Goal: Task Accomplishment & Management: Manage account settings

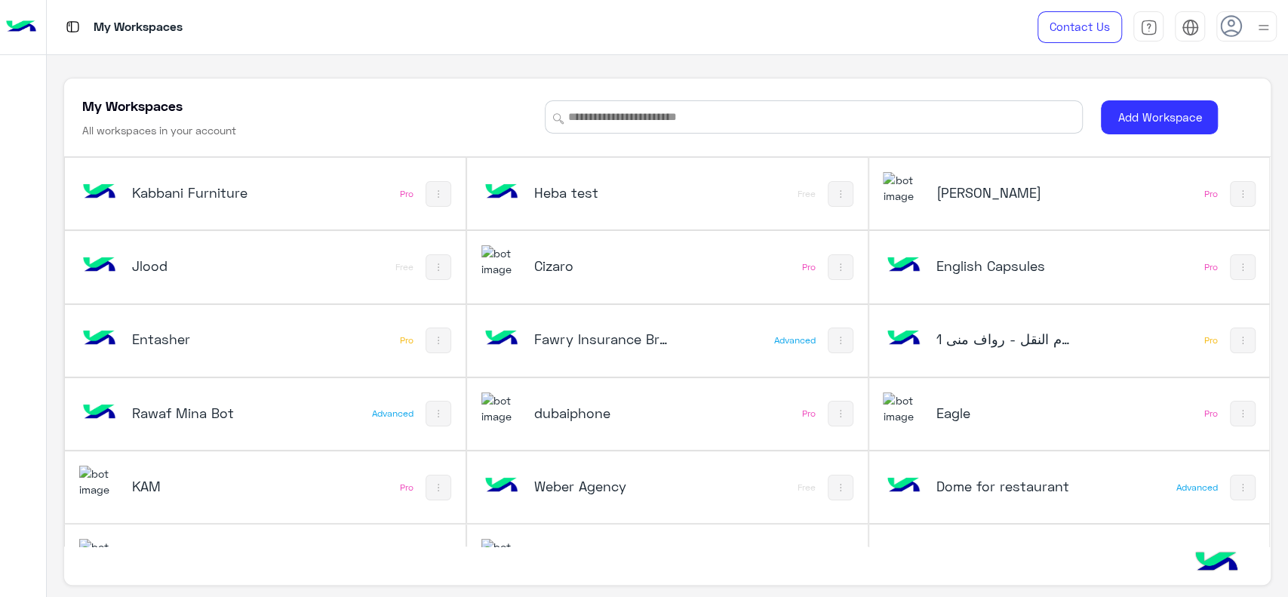
click at [567, 269] on h5 "Cizaro" at bounding box center [601, 266] width 134 height 18
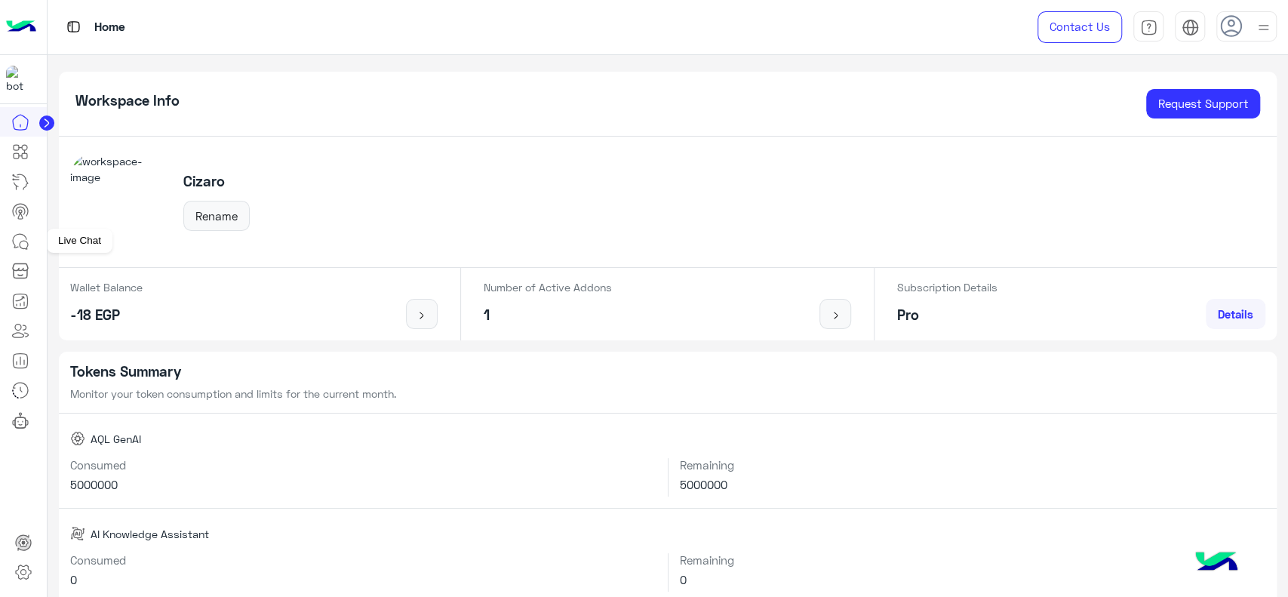
click at [25, 242] on icon at bounding box center [20, 241] width 18 height 18
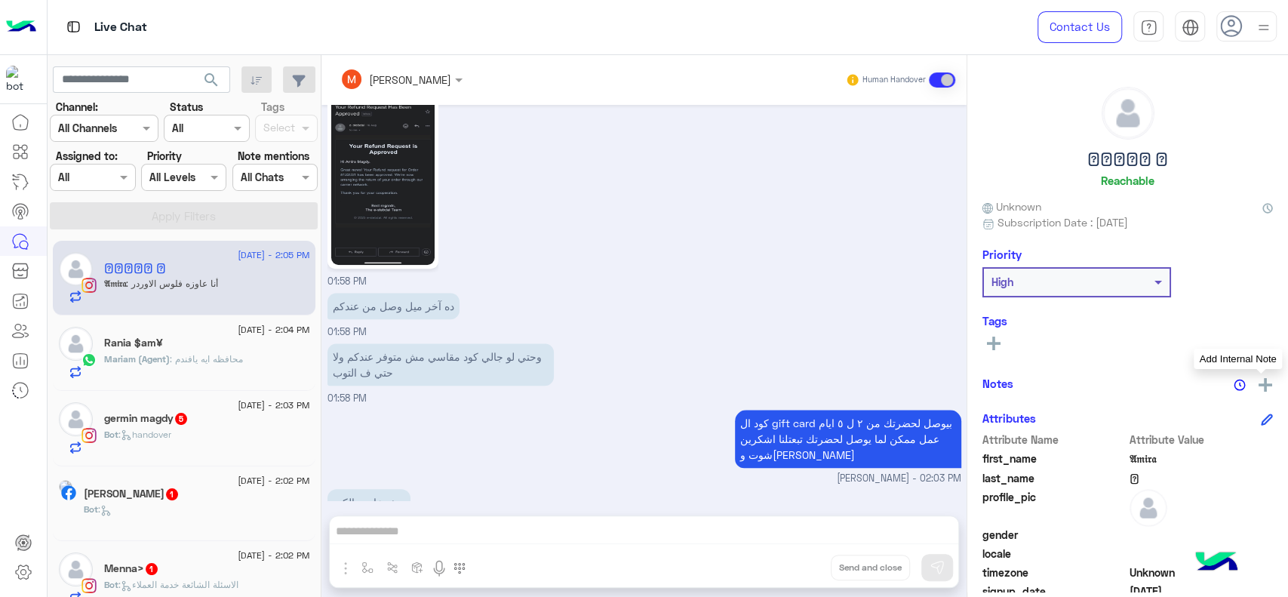
scroll to position [990, 0]
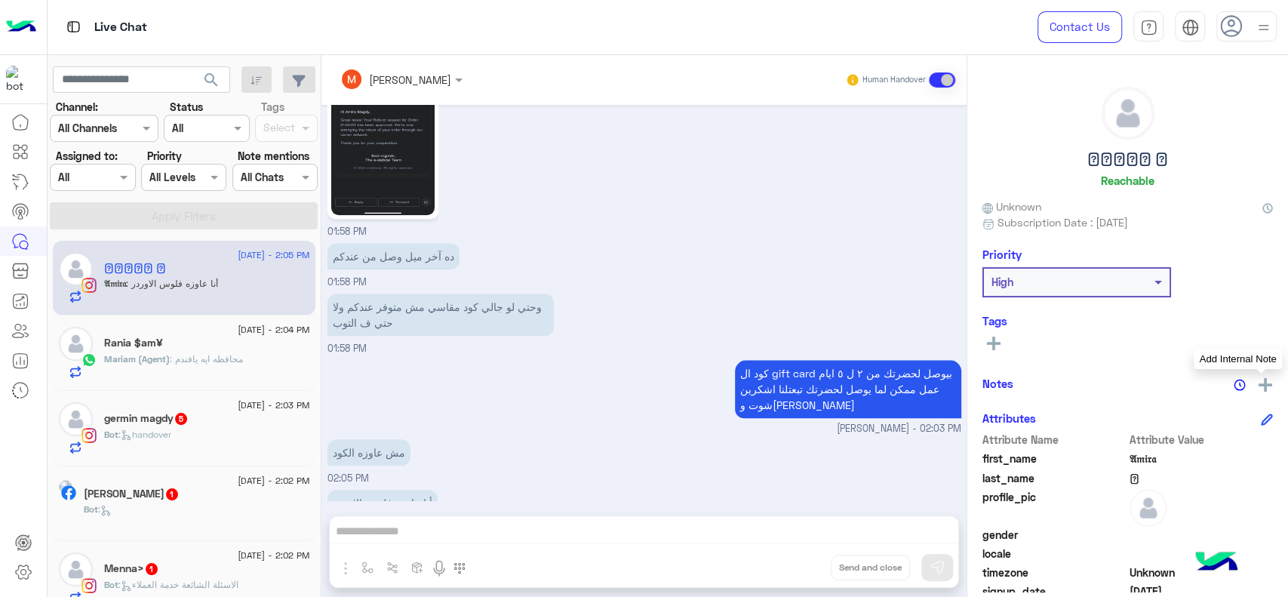
click at [1266, 381] on img at bounding box center [1266, 385] width 14 height 14
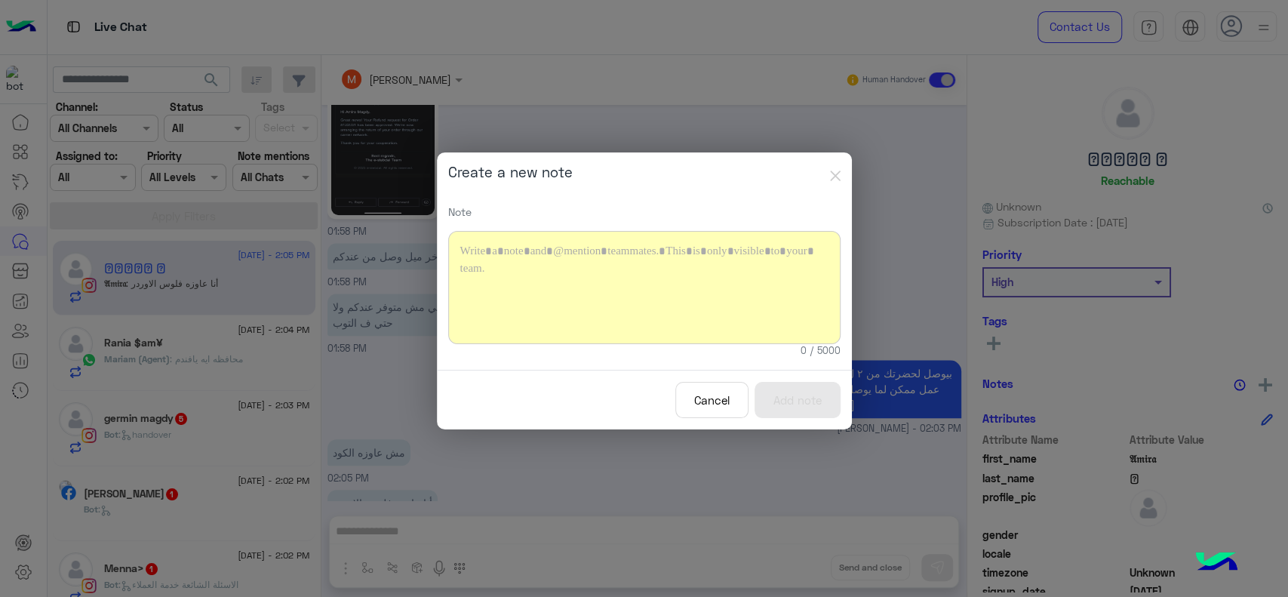
click at [643, 300] on div at bounding box center [644, 287] width 392 height 113
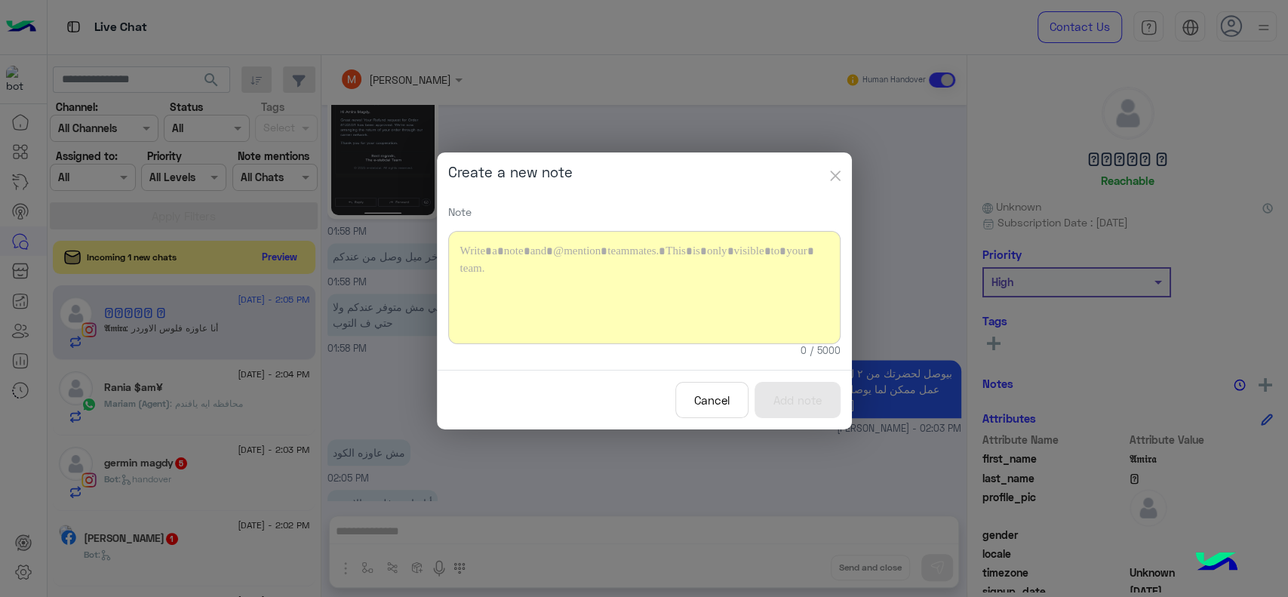
click at [836, 180] on img "button" at bounding box center [835, 176] width 11 height 11
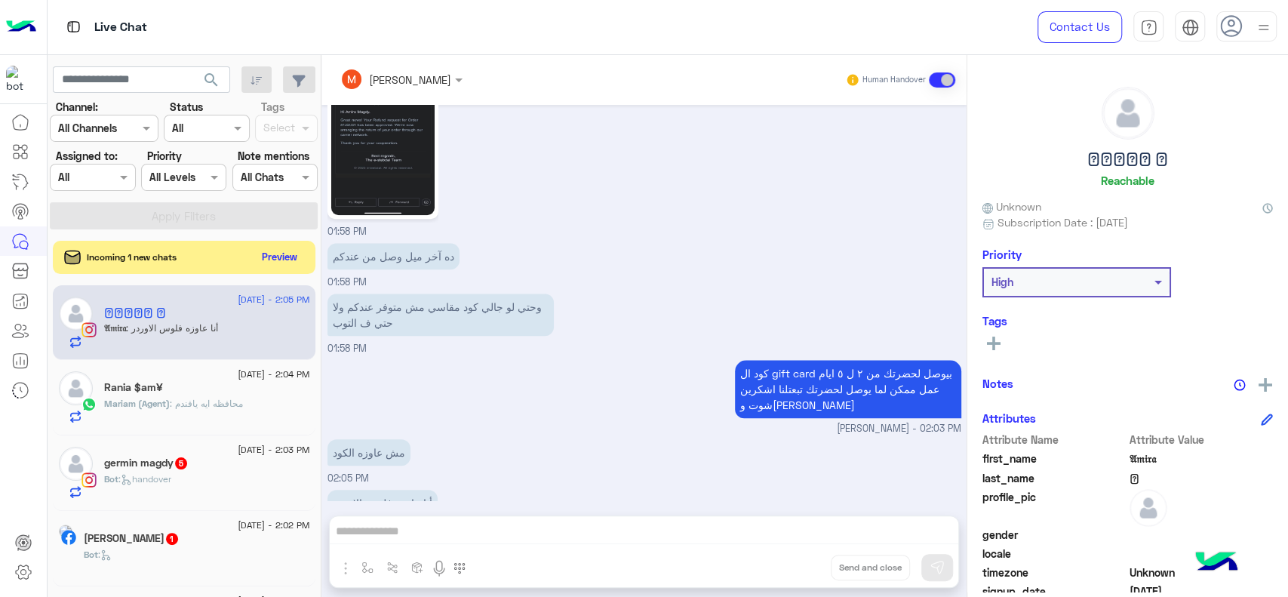
click at [694, 532] on div "Mariam Saber Human Handover [DATE] Your browser does not support the audio tag.…" at bounding box center [643, 329] width 645 height 548
click at [276, 266] on button "Preview" at bounding box center [280, 256] width 47 height 20
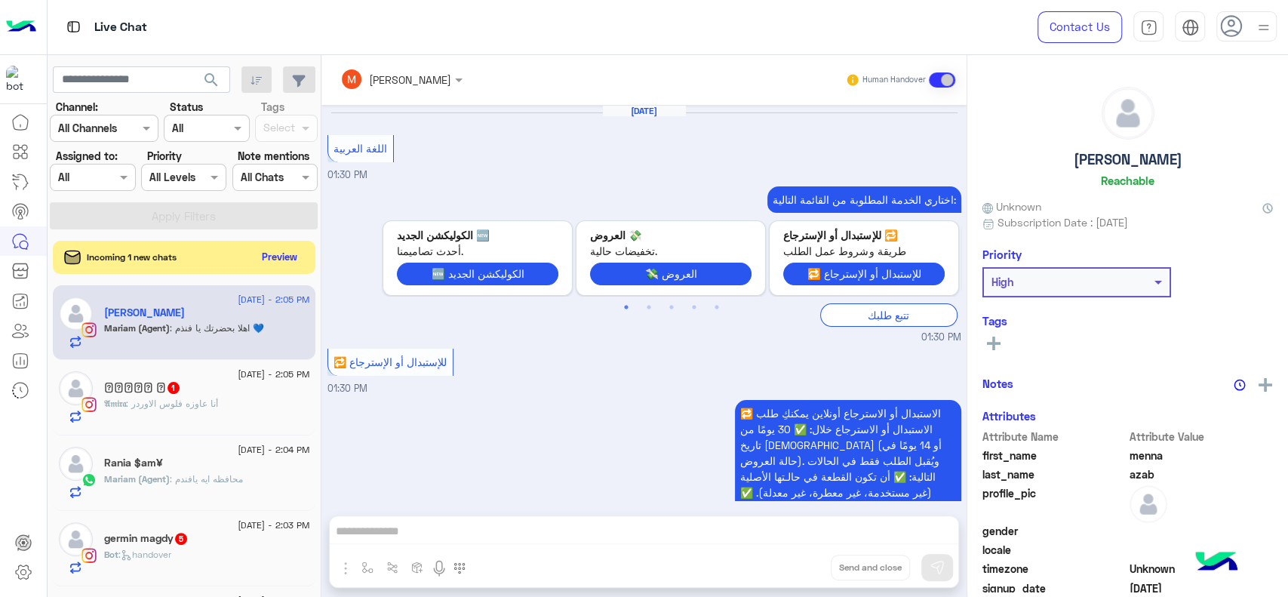
scroll to position [1701, 0]
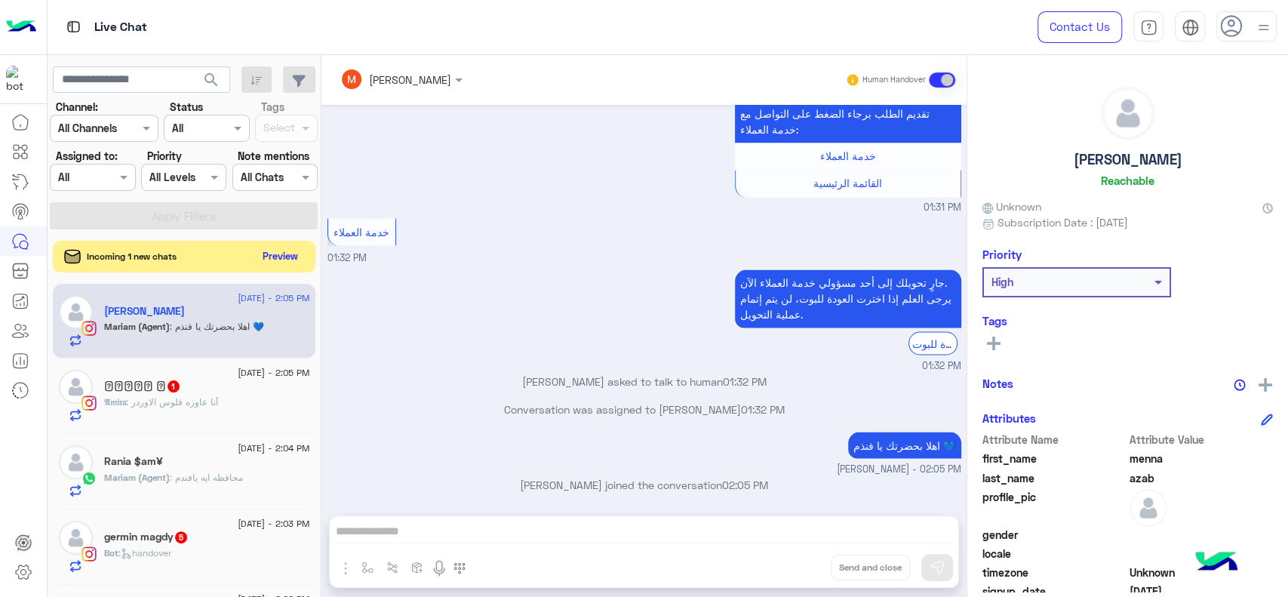
click at [278, 252] on button "Preview" at bounding box center [280, 256] width 47 height 20
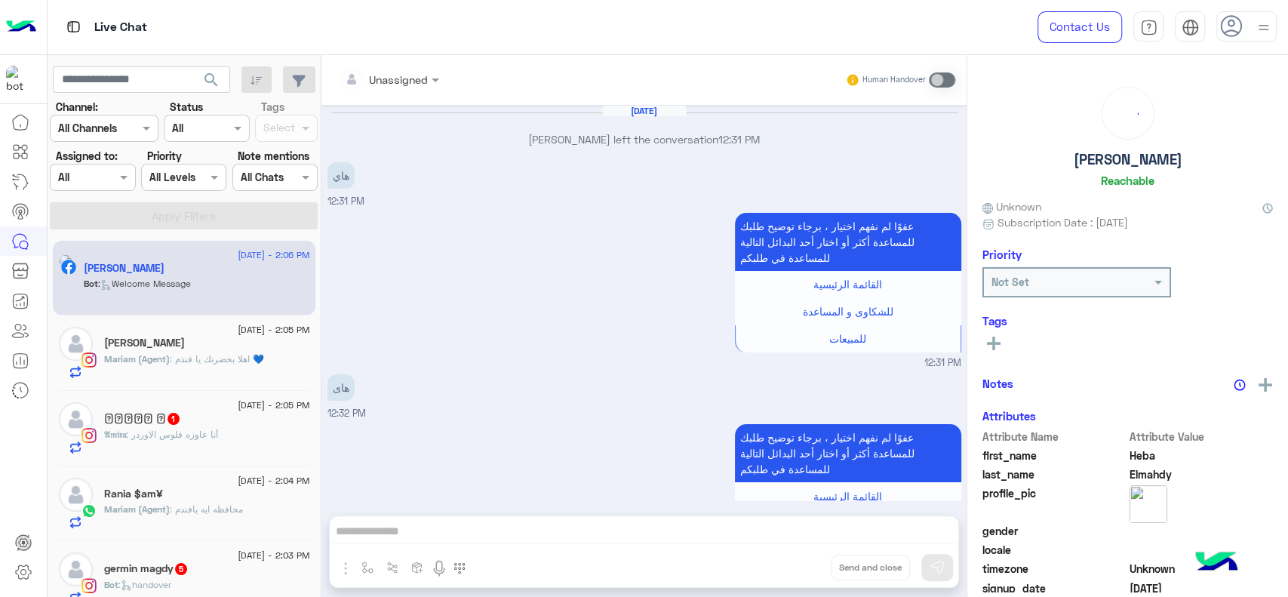
scroll to position [1820, 0]
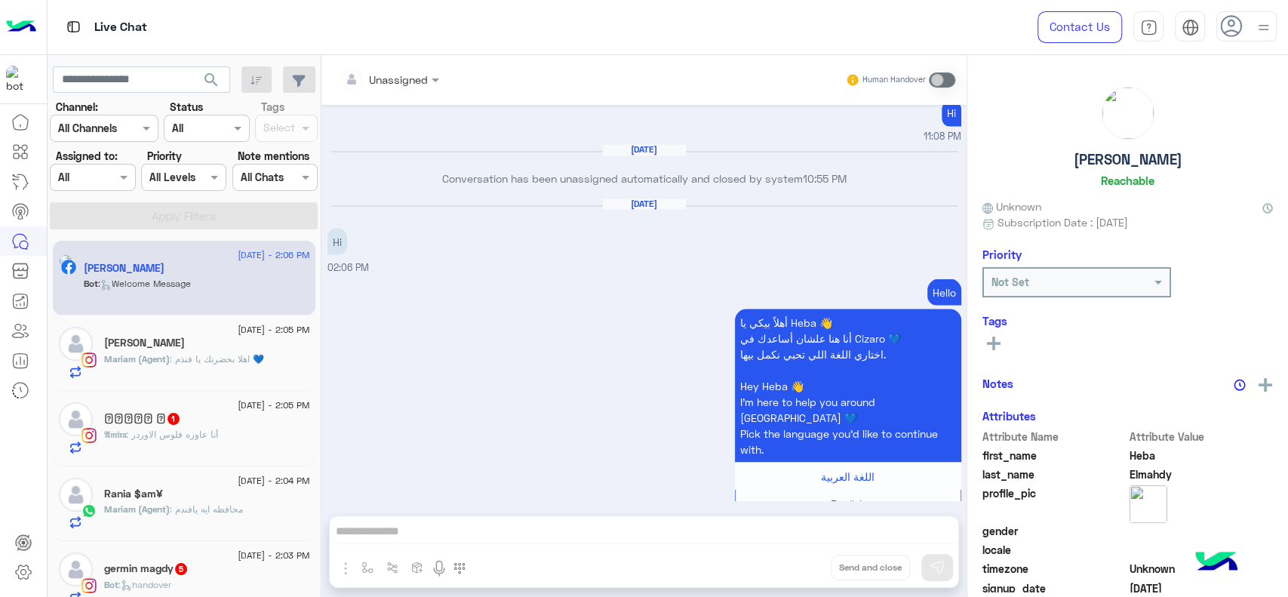
click at [191, 277] on p "Bot : Welcome Message" at bounding box center [137, 284] width 107 height 14
click at [1259, 383] on img at bounding box center [1266, 385] width 14 height 14
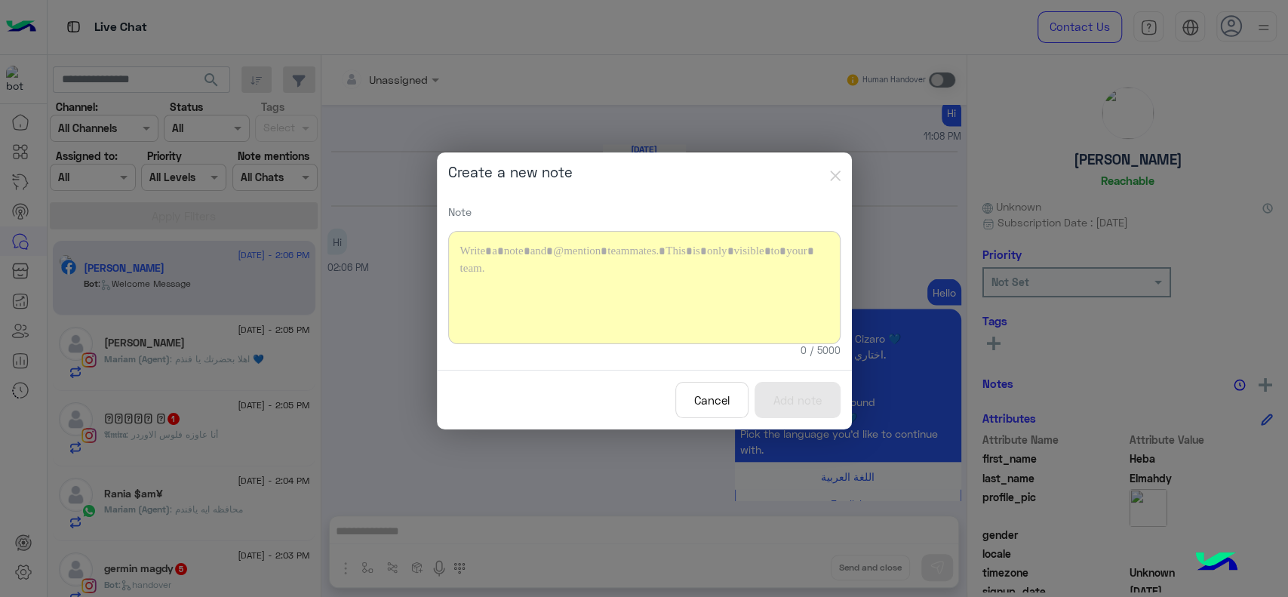
click at [649, 285] on div at bounding box center [644, 287] width 392 height 113
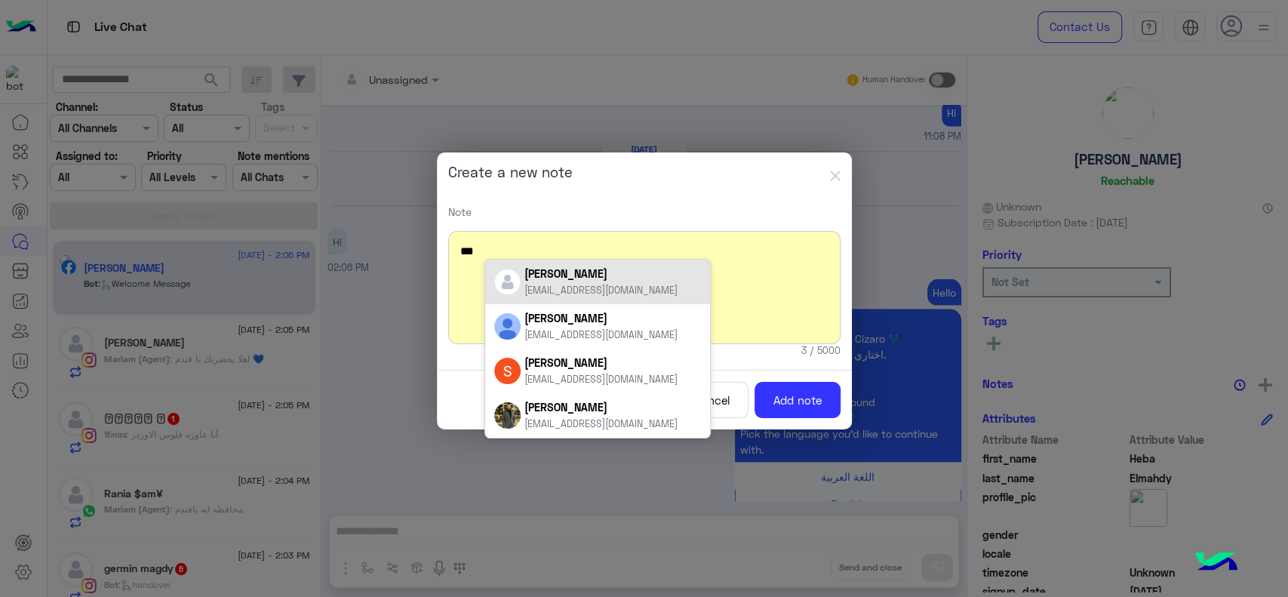
scroll to position [0, 0]
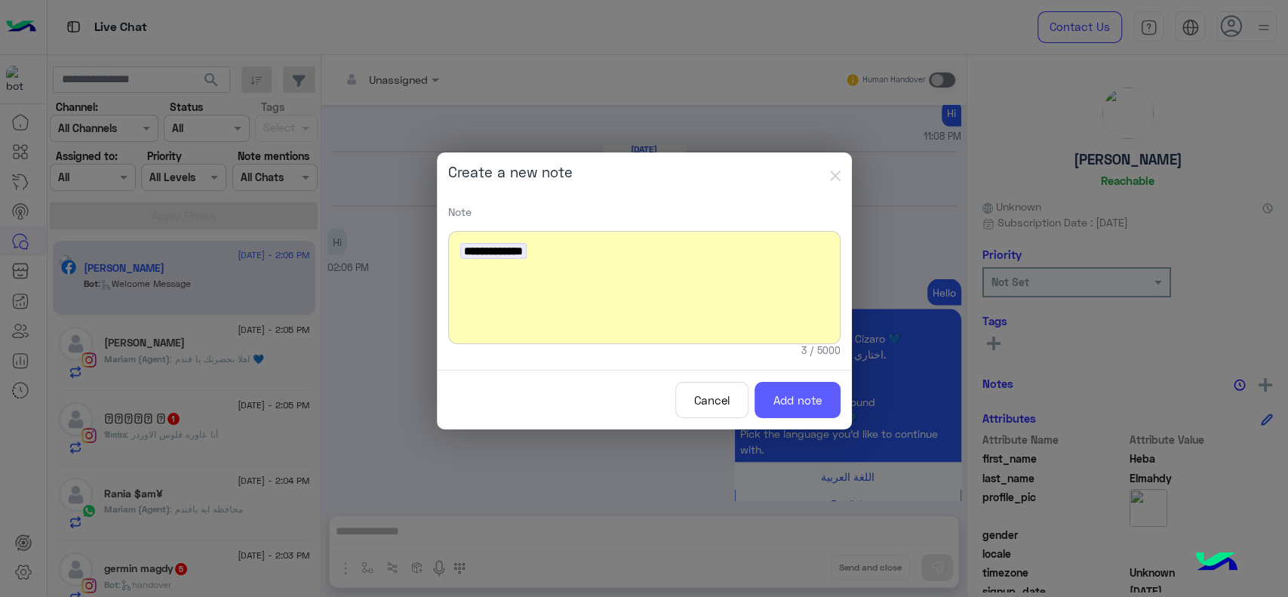
click at [797, 395] on button "Add note" at bounding box center [798, 400] width 86 height 37
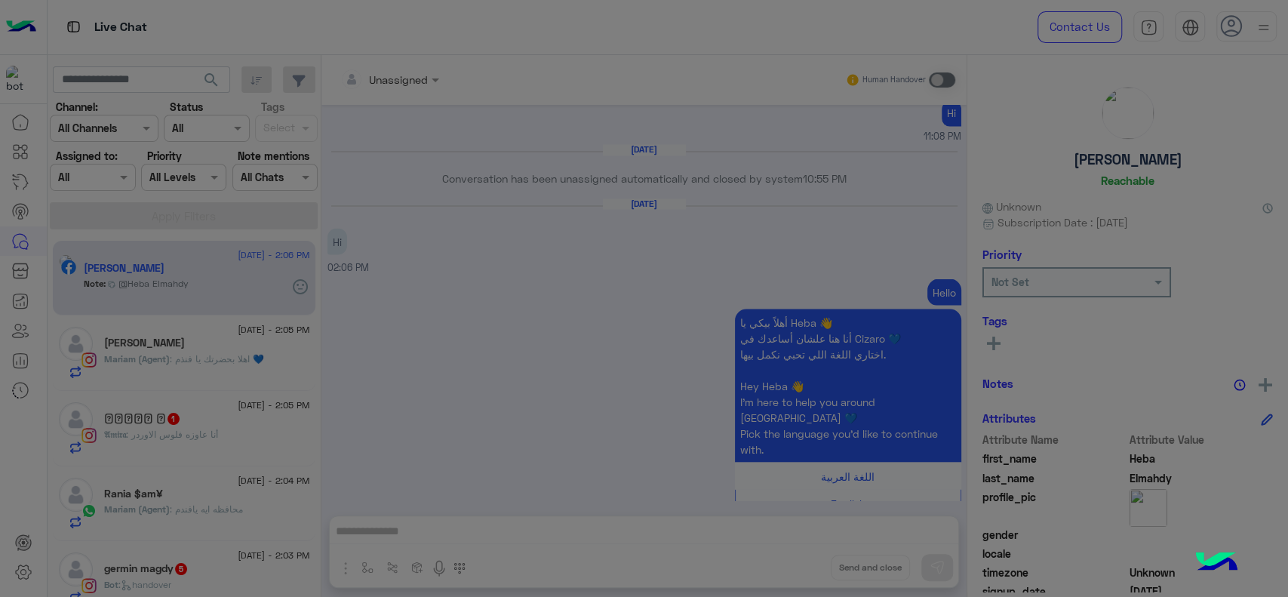
scroll to position [1897, 0]
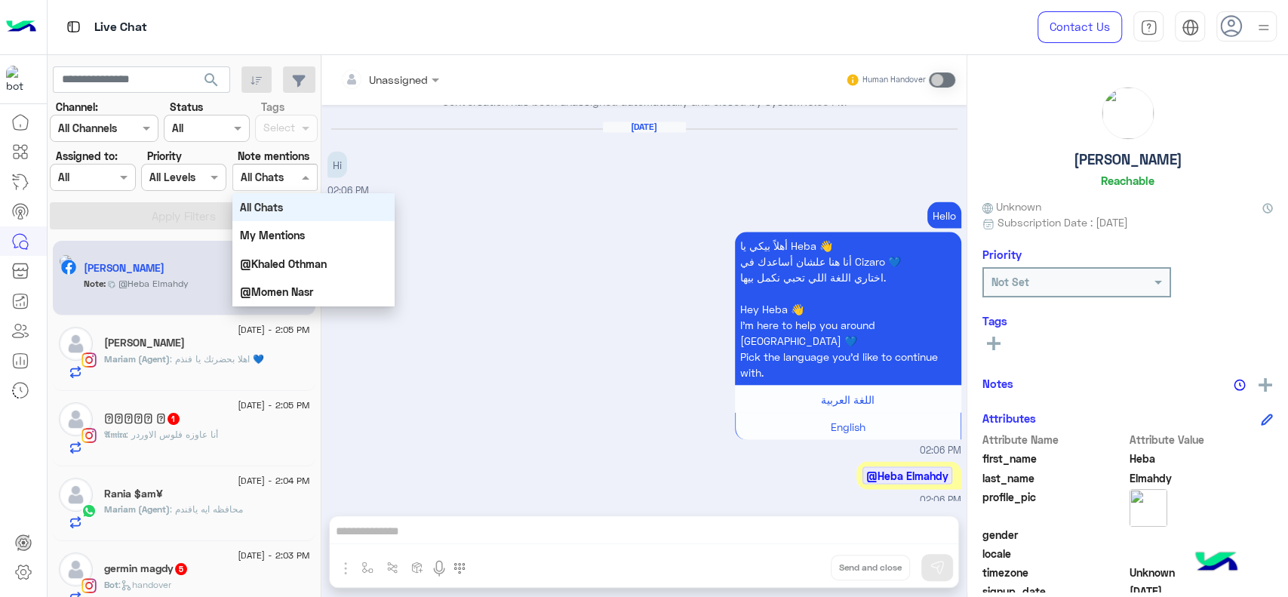
click at [284, 171] on div at bounding box center [275, 176] width 84 height 17
click at [284, 238] on b "My Mentions" at bounding box center [272, 235] width 65 height 13
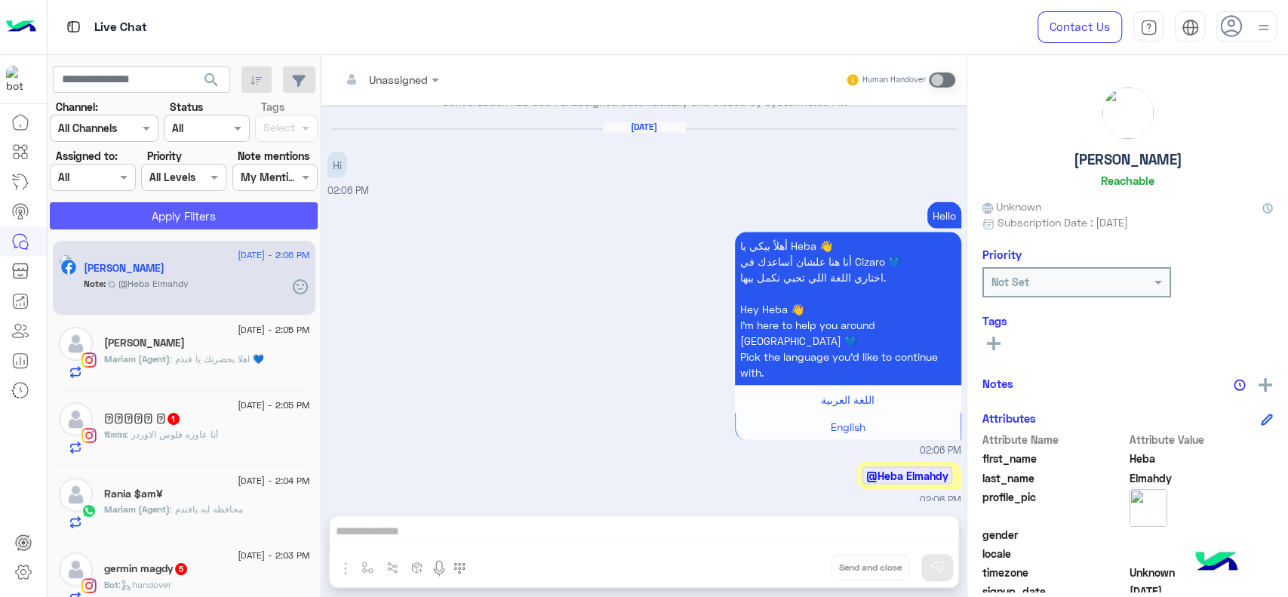
click at [276, 215] on button "Apply Filters" at bounding box center [184, 215] width 268 height 27
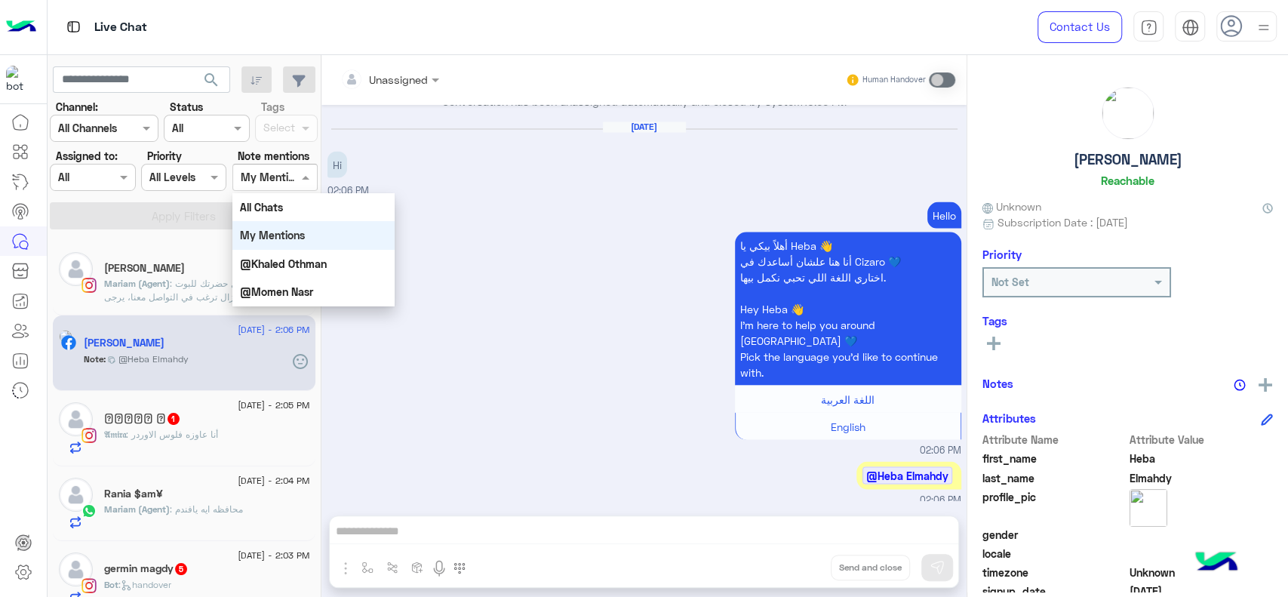
click at [278, 174] on div at bounding box center [275, 176] width 84 height 17
click at [290, 232] on b "My Mentions" at bounding box center [272, 235] width 65 height 13
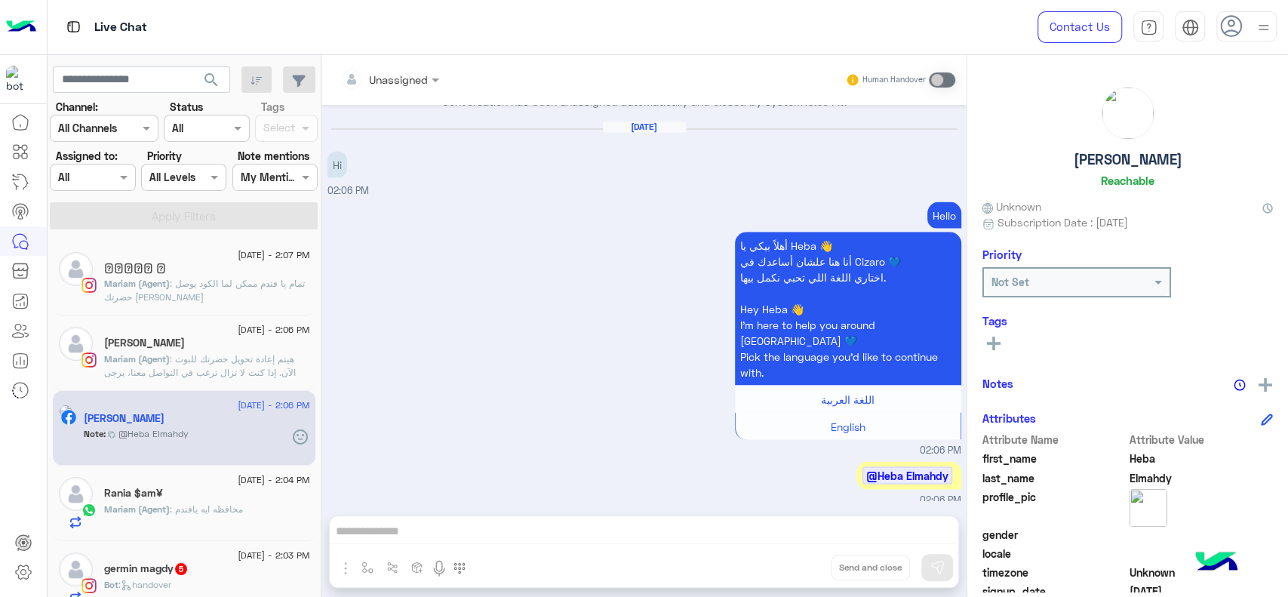
click at [275, 180] on input "text" at bounding box center [258, 178] width 35 height 16
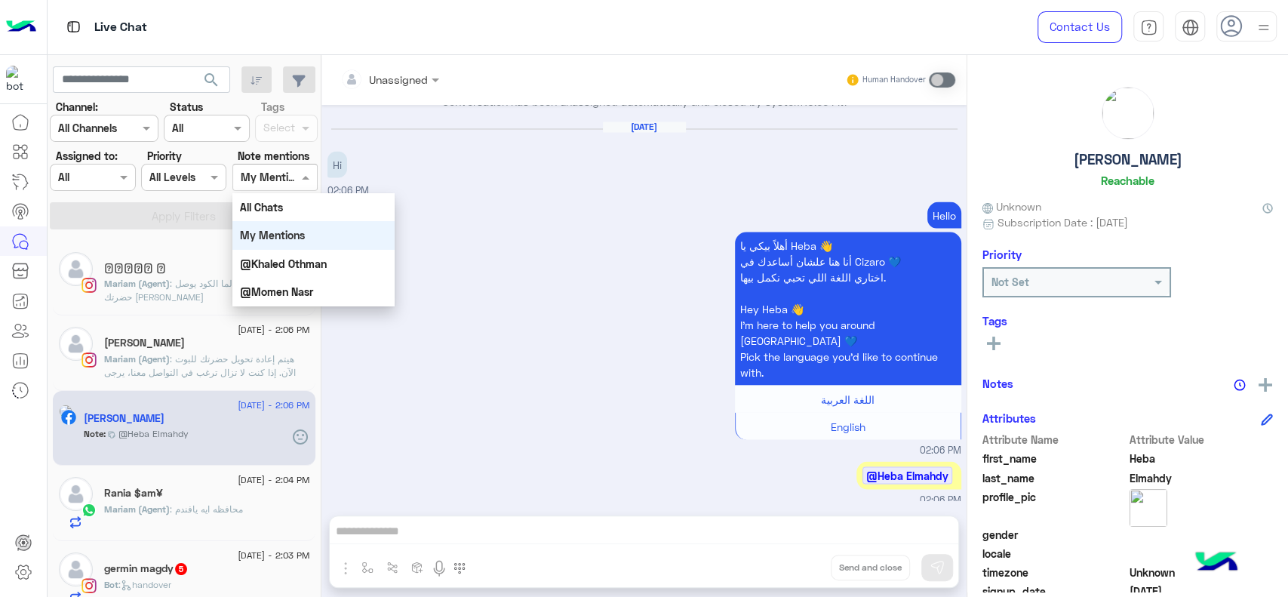
click at [275, 180] on input "text" at bounding box center [258, 178] width 35 height 16
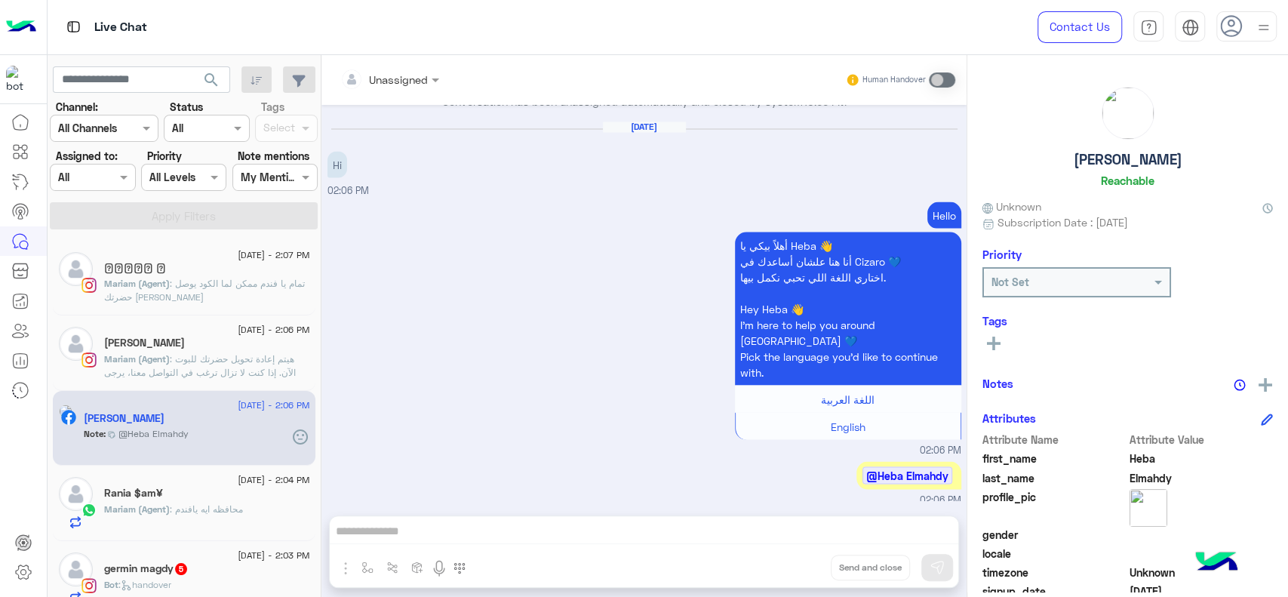
click at [434, 198] on div "Hello أهلاً بيكي يا [PERSON_NAME] 👋 أنا هنا علشان أساعدك في Cizaro 💙 اختاري الل…" at bounding box center [644, 328] width 634 height 260
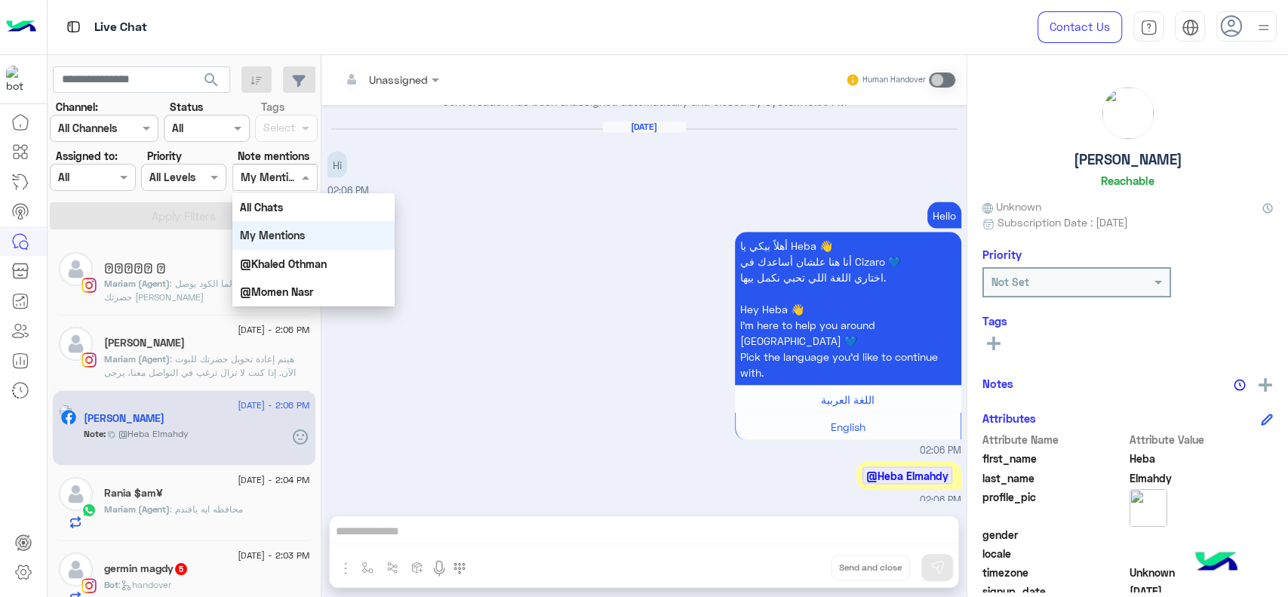
click at [300, 183] on span at bounding box center [307, 177] width 19 height 16
click at [297, 232] on b "@Heba Elmahdy" at bounding box center [281, 232] width 82 height 13
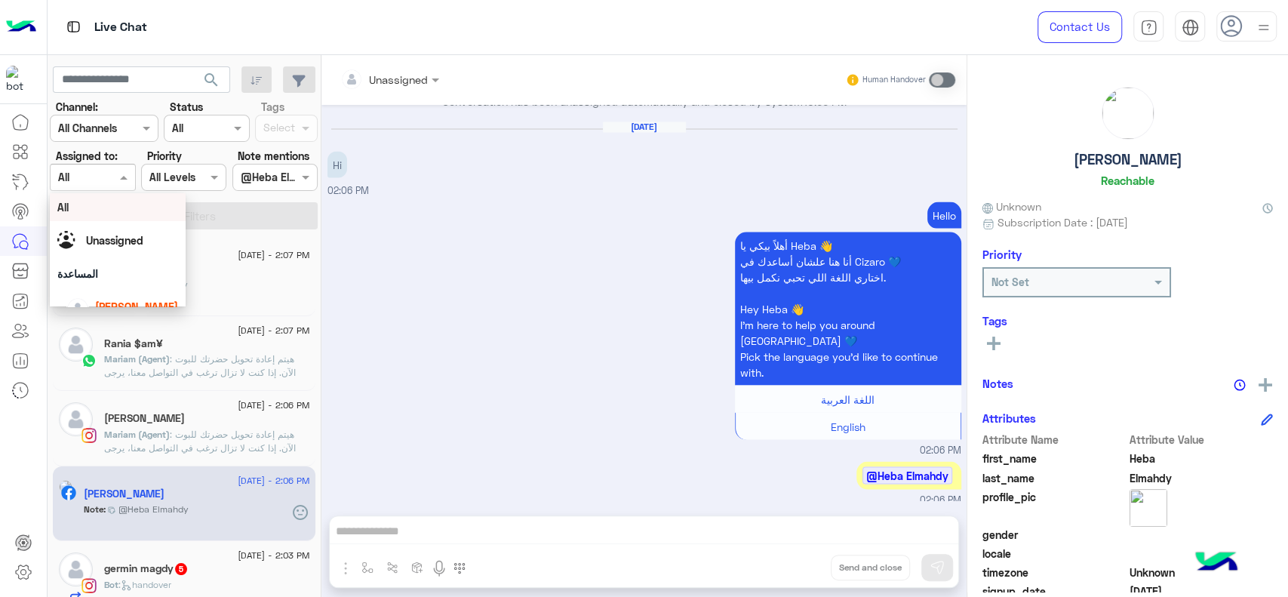
click at [90, 179] on input "text" at bounding box center [75, 178] width 35 height 16
click at [103, 234] on span "Unassigned" at bounding box center [114, 240] width 57 height 13
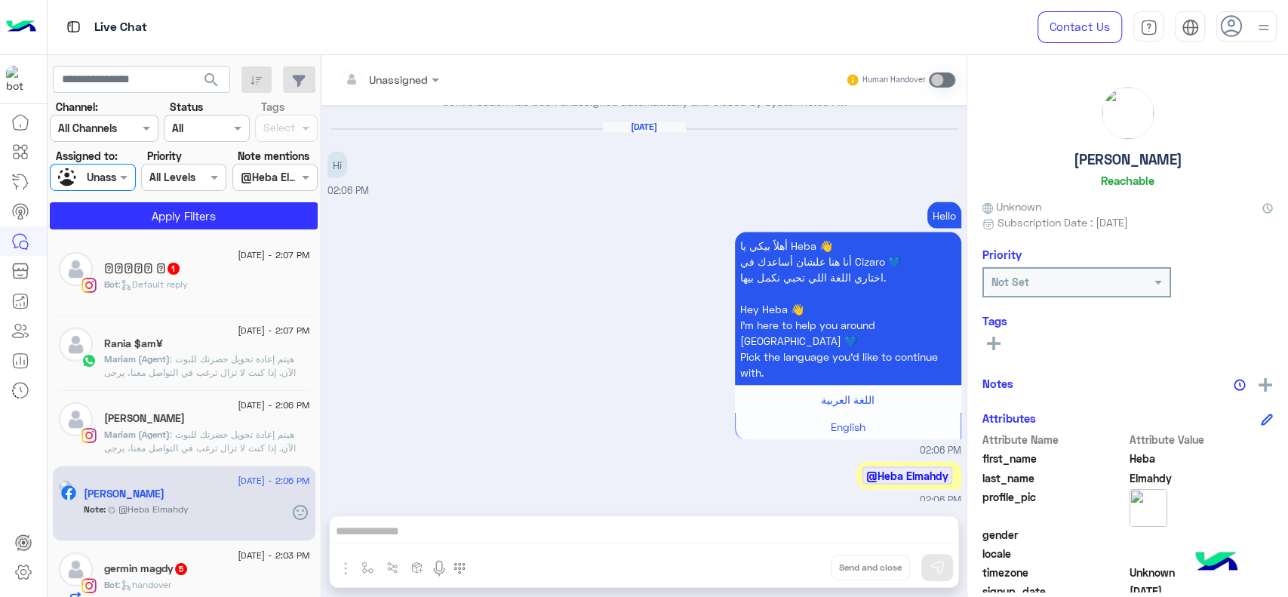
click at [97, 180] on div at bounding box center [93, 176] width 84 height 17
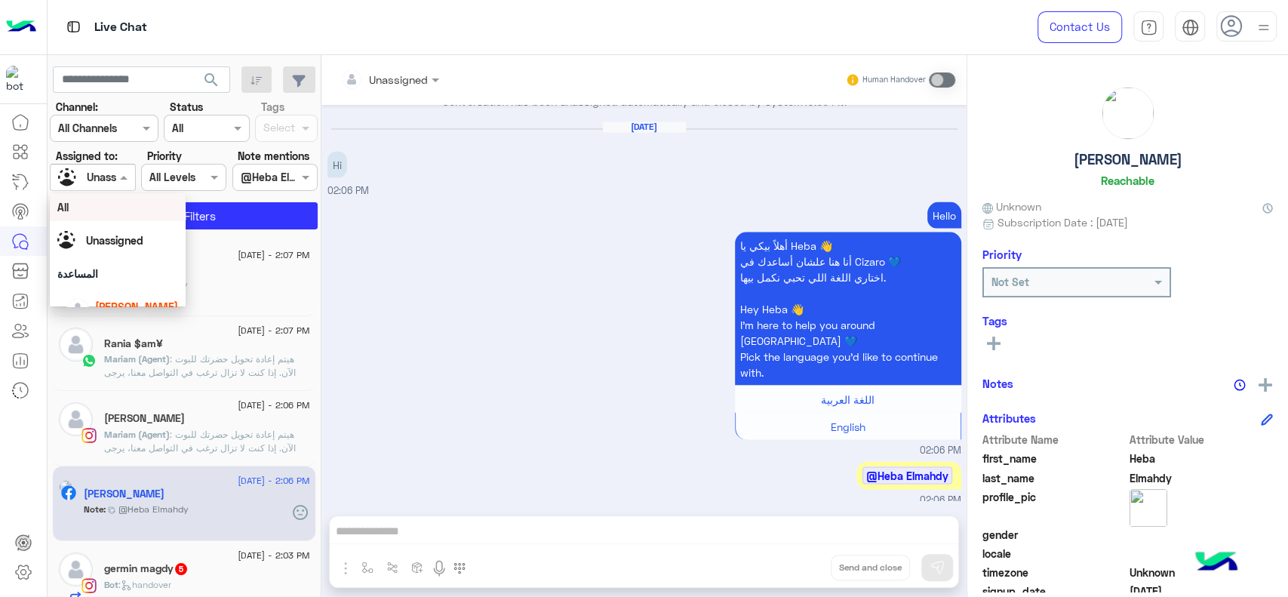
click at [94, 208] on div "All" at bounding box center [117, 207] width 121 height 16
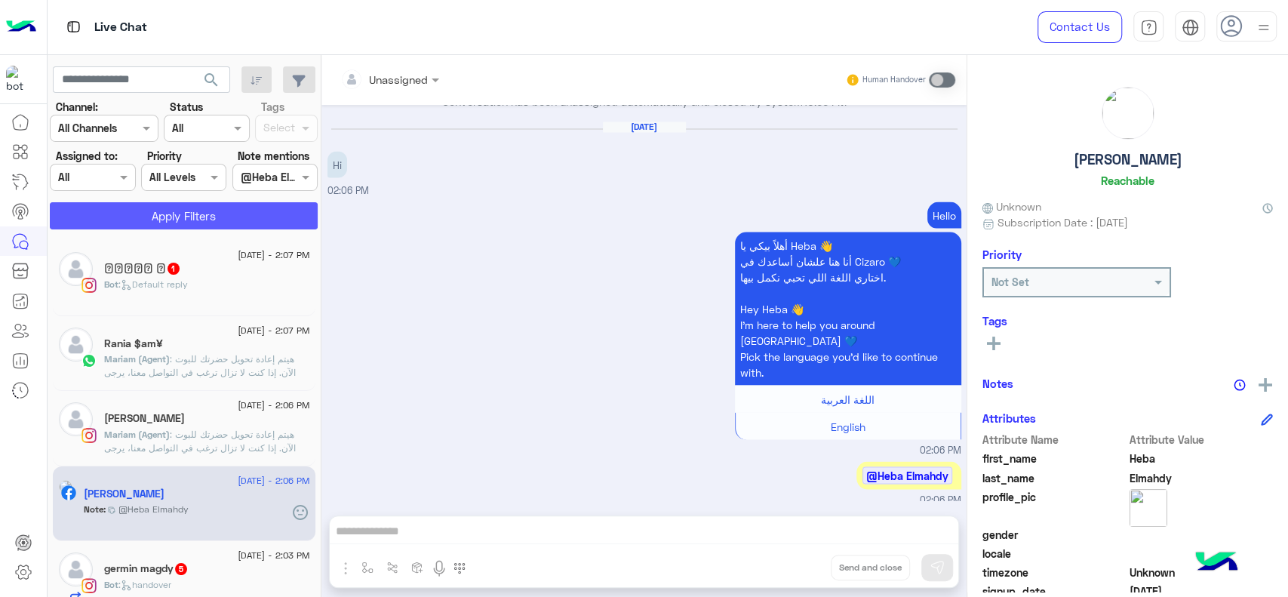
click at [94, 215] on button "Apply Filters" at bounding box center [184, 215] width 268 height 27
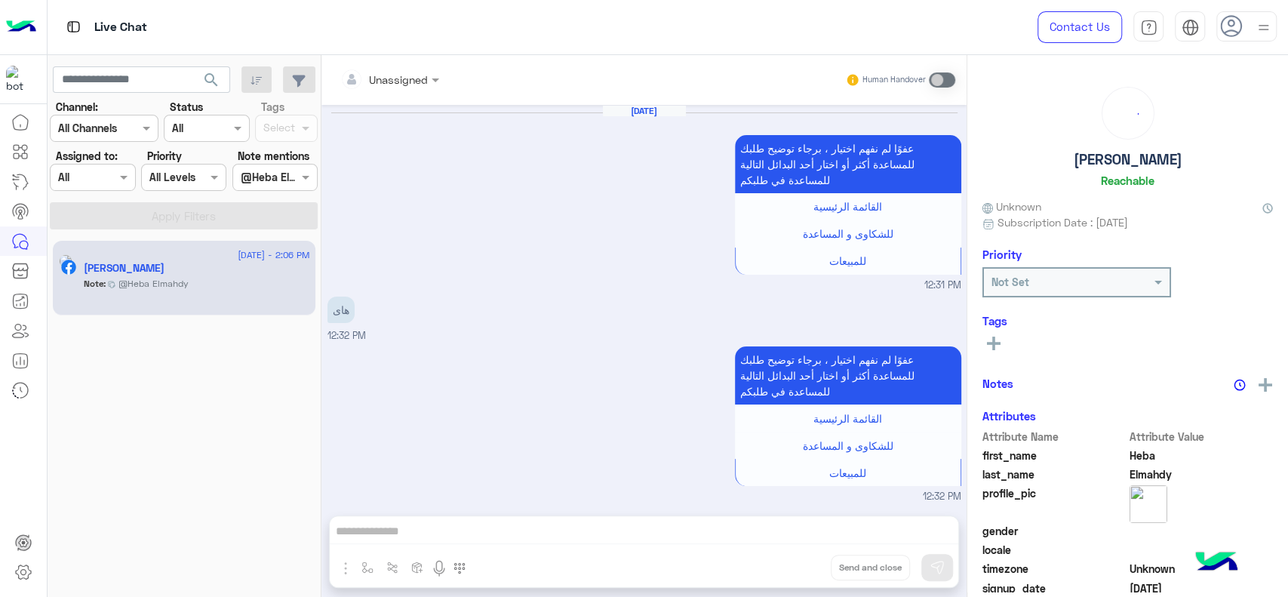
scroll to position [1819, 0]
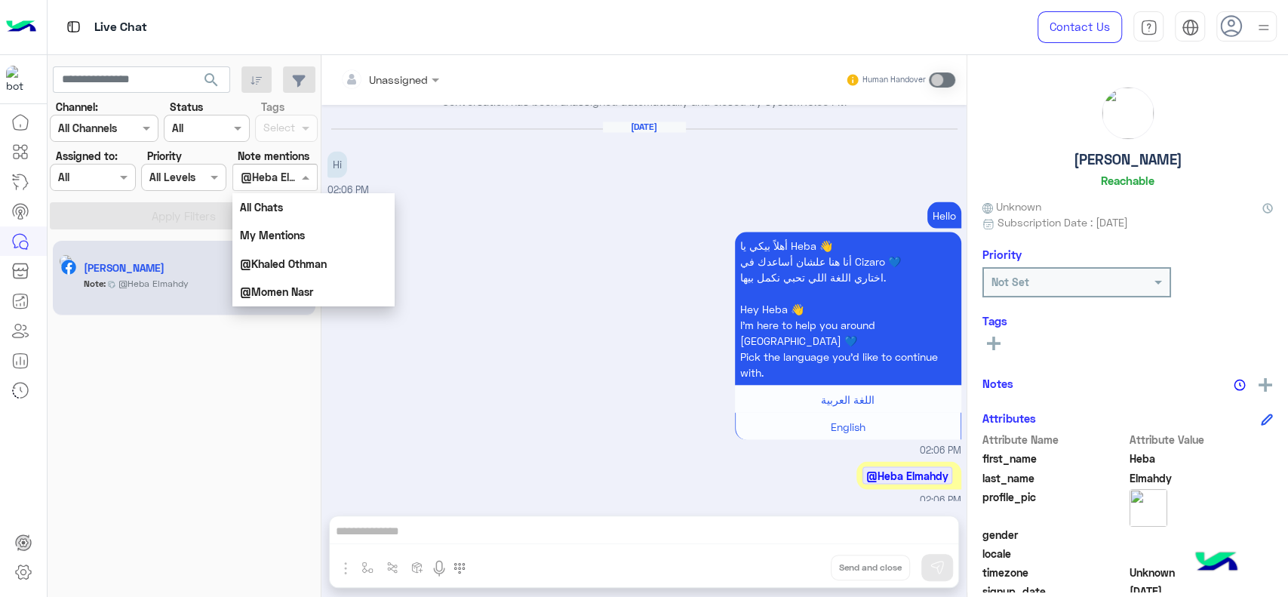
click at [276, 184] on div "@Heba Elmahdy" at bounding box center [269, 177] width 57 height 16
click at [282, 230] on b "My Mentions" at bounding box center [272, 235] width 65 height 13
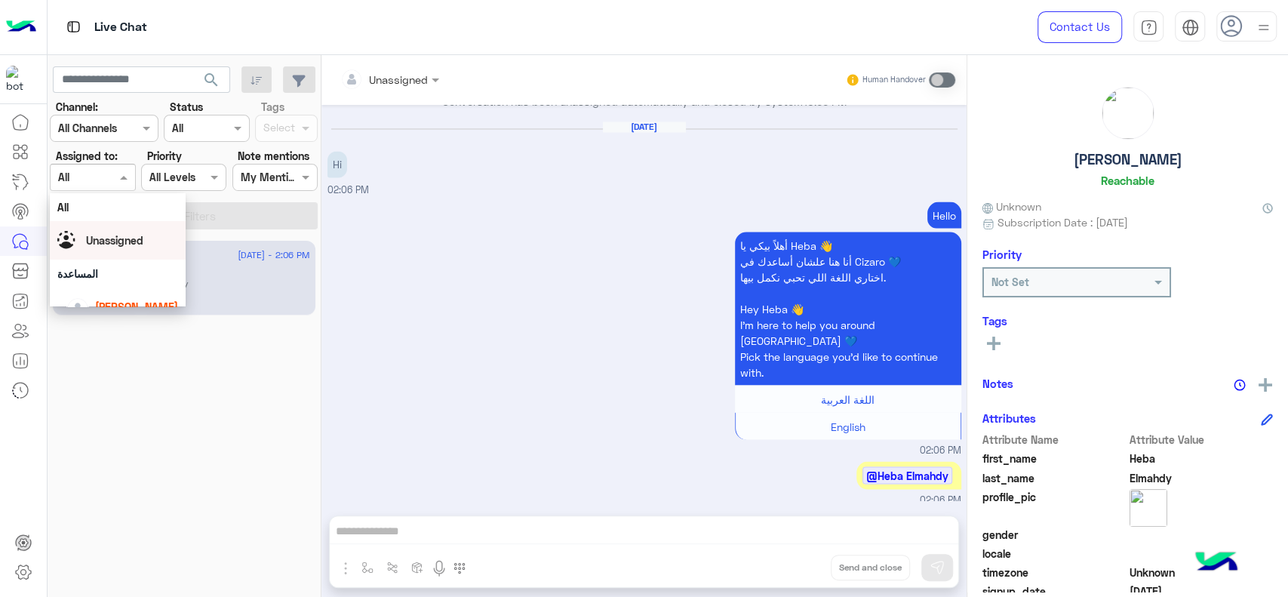
drag, startPoint x: 103, startPoint y: 171, endPoint x: 124, endPoint y: 235, distance: 67.5
click at [124, 235] on body "Live Chat Contact Us Help Center عربي English search Channel: Channel All Chann…" at bounding box center [644, 298] width 1288 height 597
click at [124, 235] on span "Unassigned" at bounding box center [114, 240] width 57 height 13
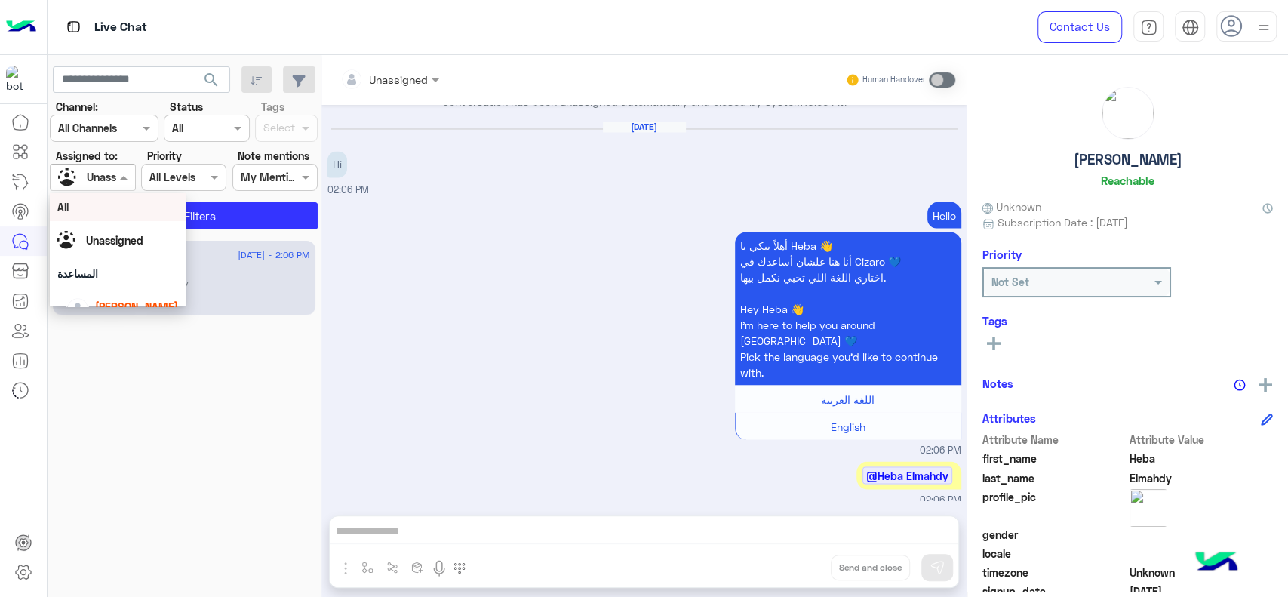
click at [124, 178] on span at bounding box center [125, 177] width 19 height 16
click at [115, 205] on div "All" at bounding box center [117, 207] width 121 height 16
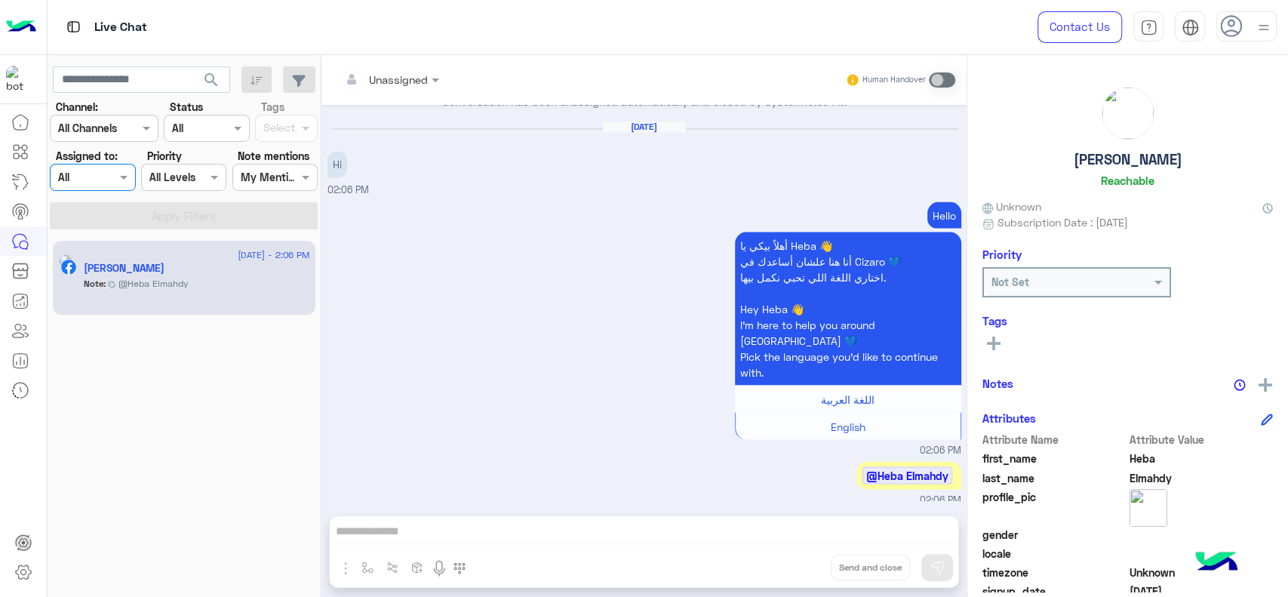
click at [275, 178] on div at bounding box center [275, 176] width 84 height 17
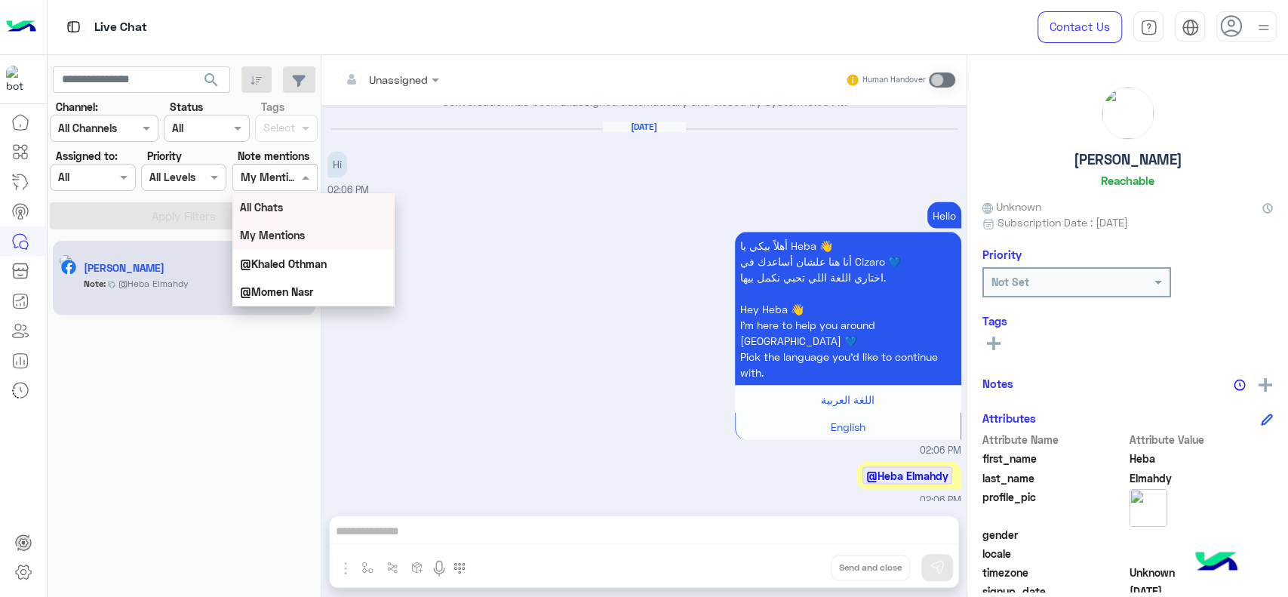
click at [275, 209] on b "All Chats" at bounding box center [261, 207] width 43 height 13
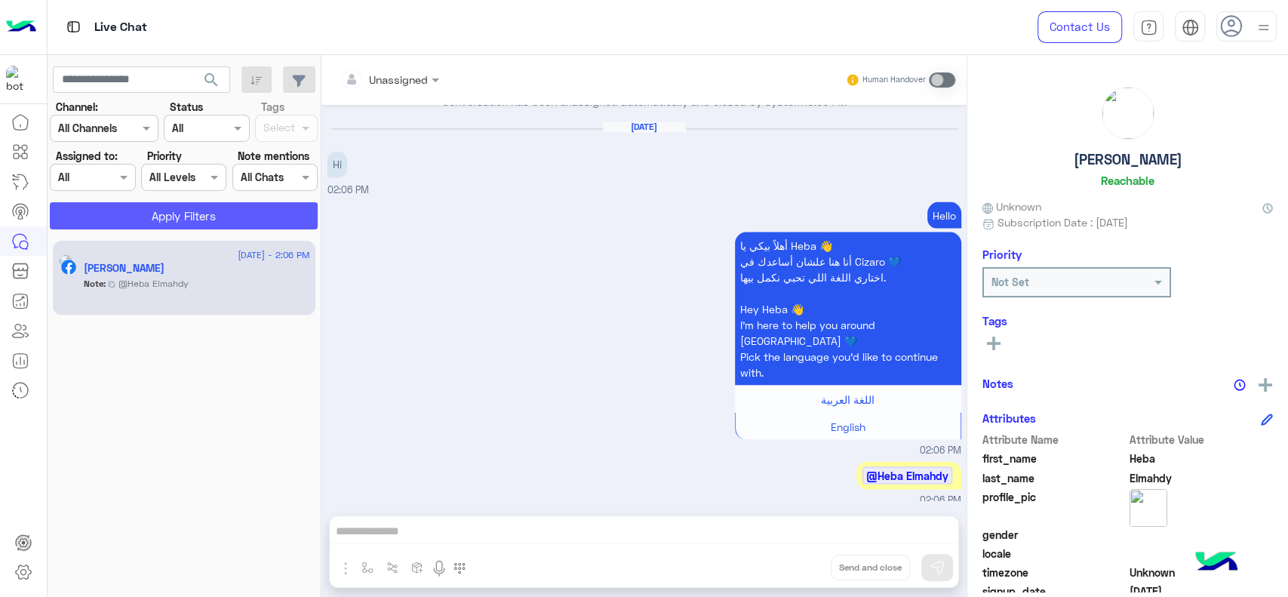
click at [270, 214] on button "Apply Filters" at bounding box center [184, 215] width 268 height 27
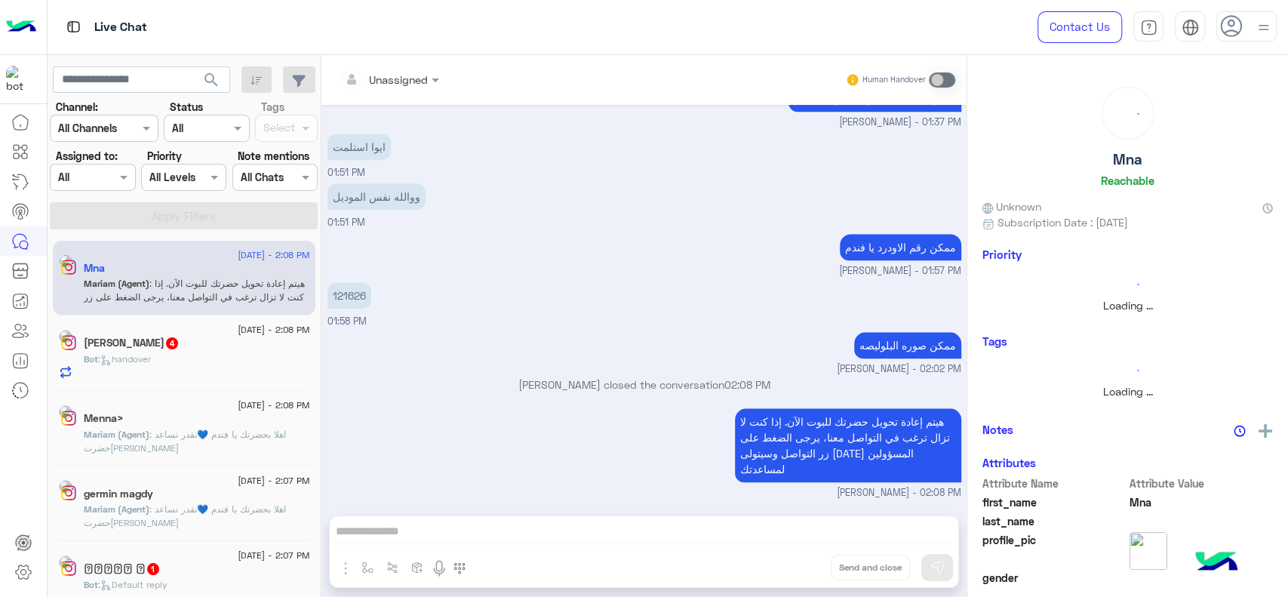
scroll to position [680, 0]
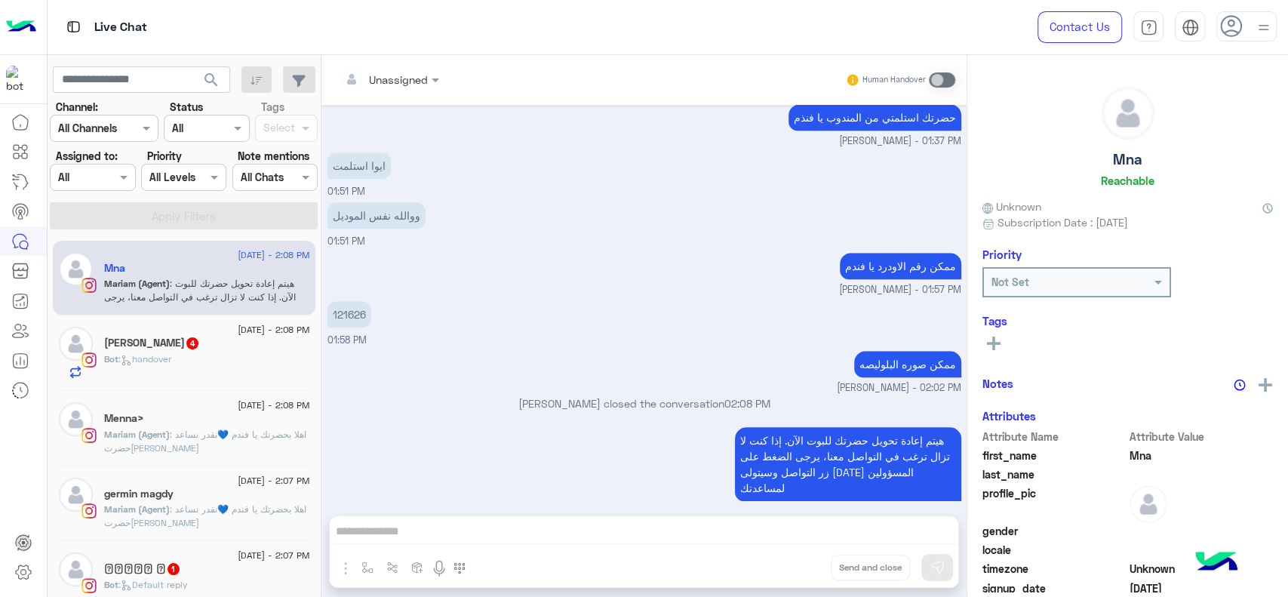
click at [270, 171] on input "text" at bounding box center [258, 178] width 35 height 16
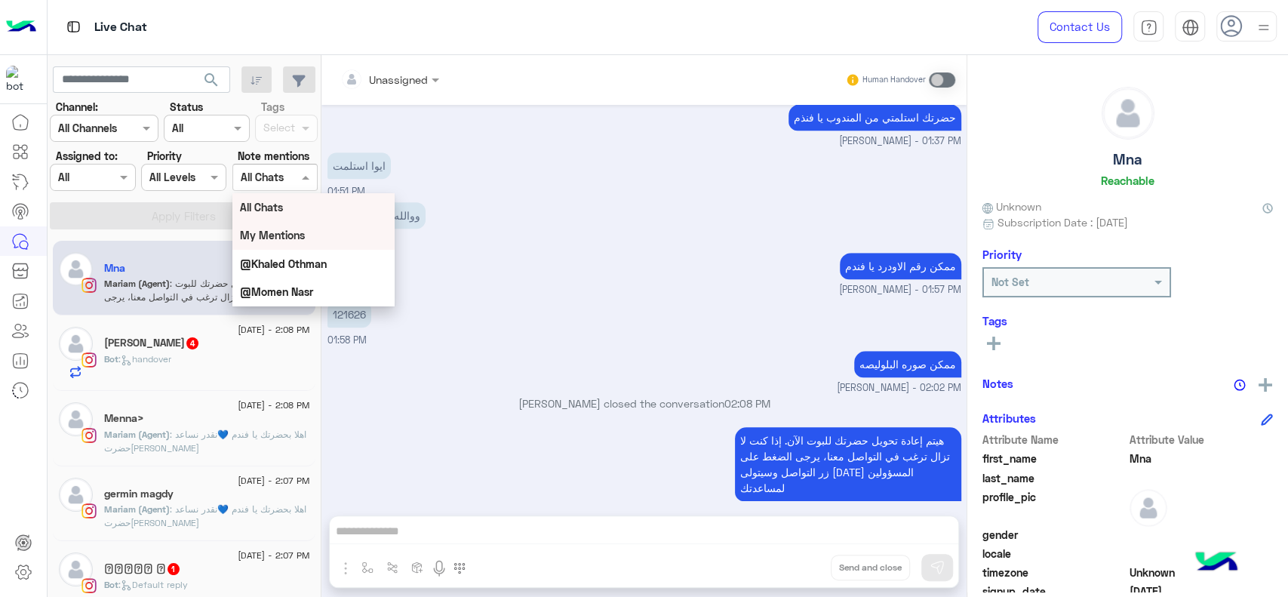
click at [278, 238] on b "My Mentions" at bounding box center [272, 235] width 65 height 13
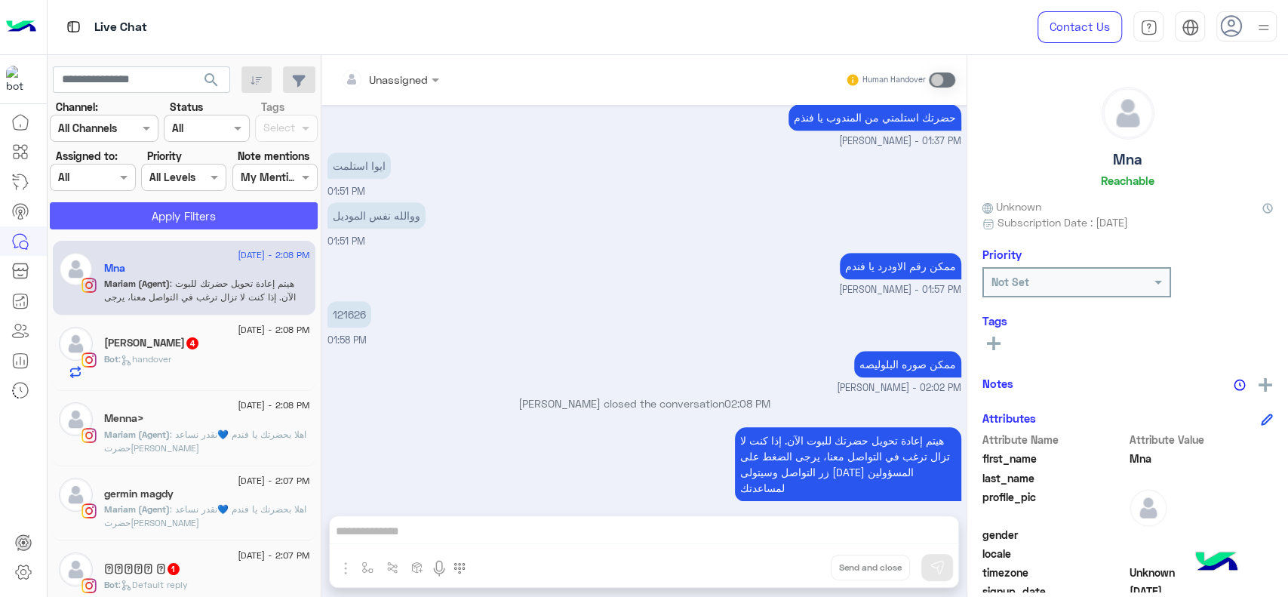
click at [274, 213] on button "Apply Filters" at bounding box center [184, 215] width 268 height 27
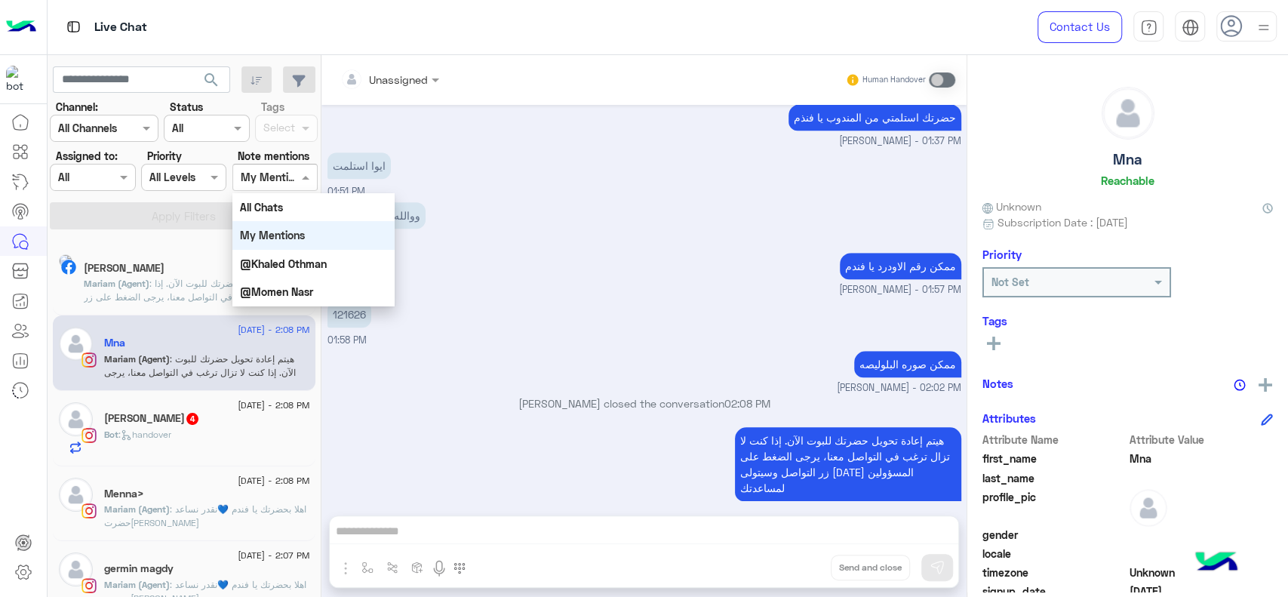
click at [287, 174] on div at bounding box center [275, 176] width 84 height 17
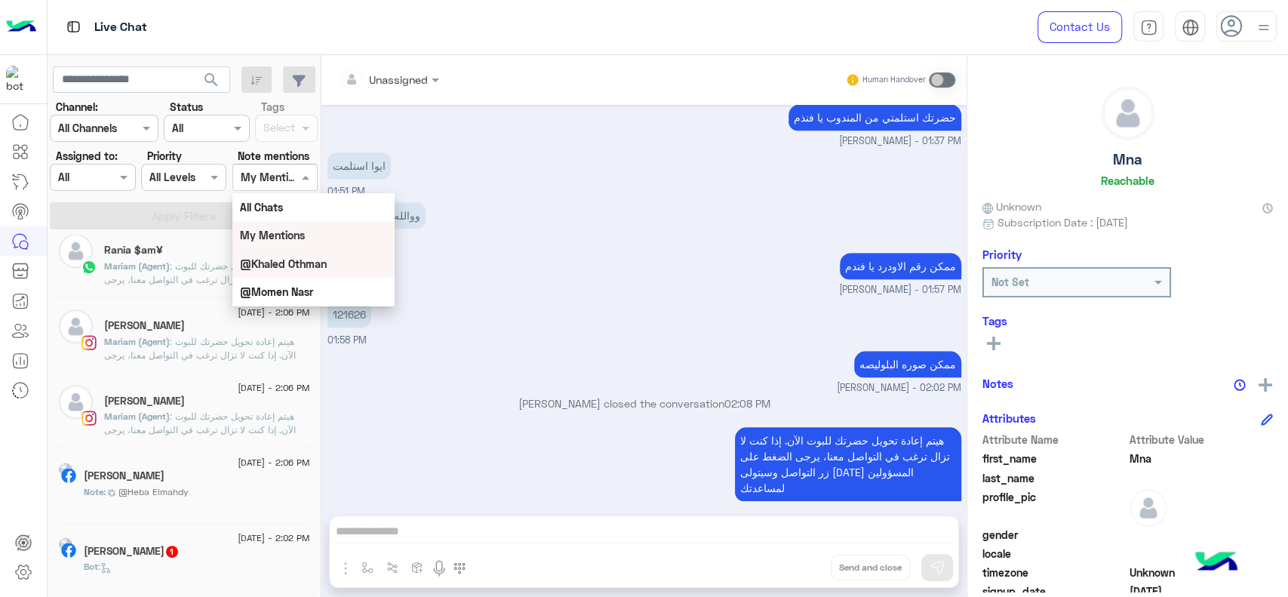
scroll to position [472, 0]
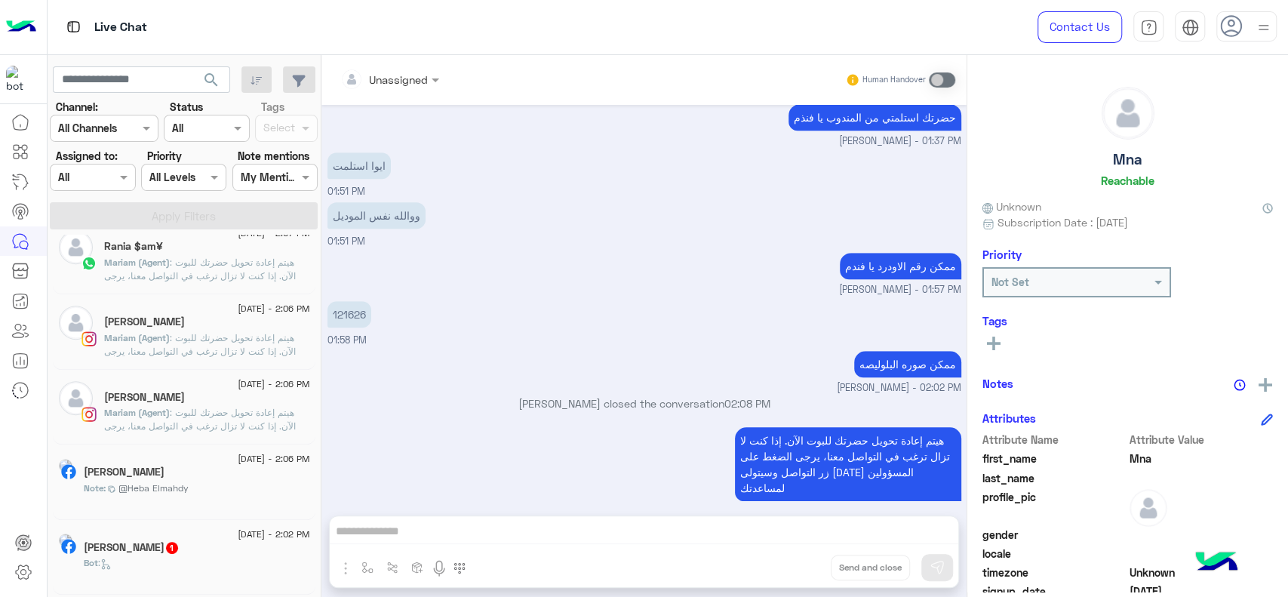
click at [151, 487] on span "@Heba Elmahdy" at bounding box center [153, 488] width 70 height 14
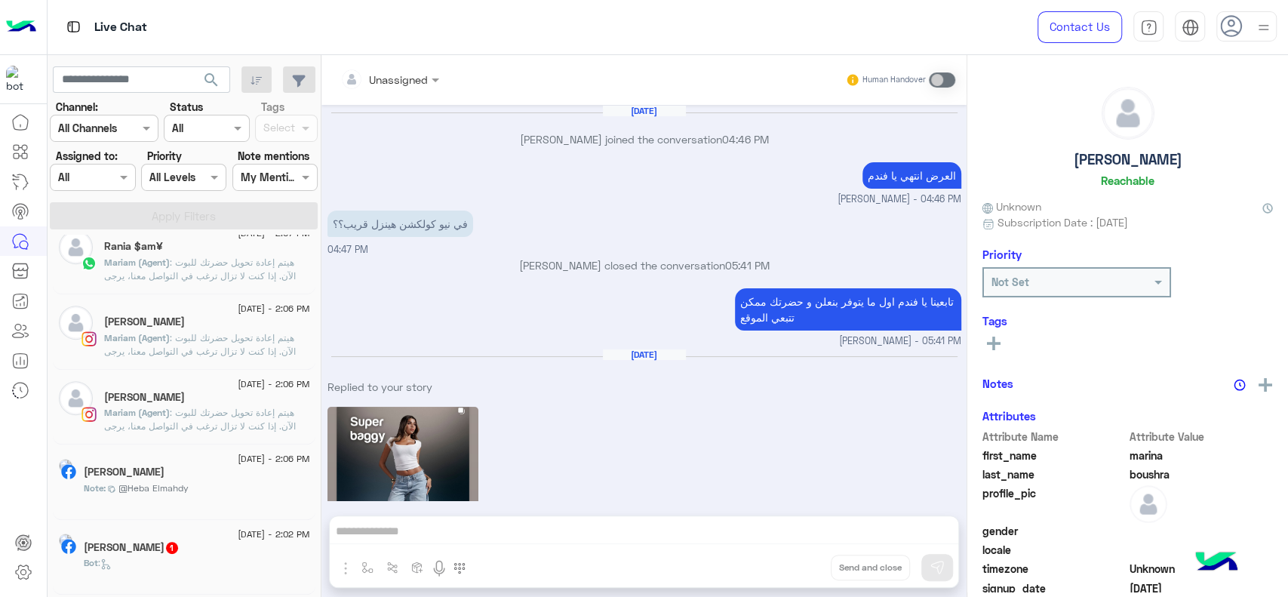
scroll to position [1171, 0]
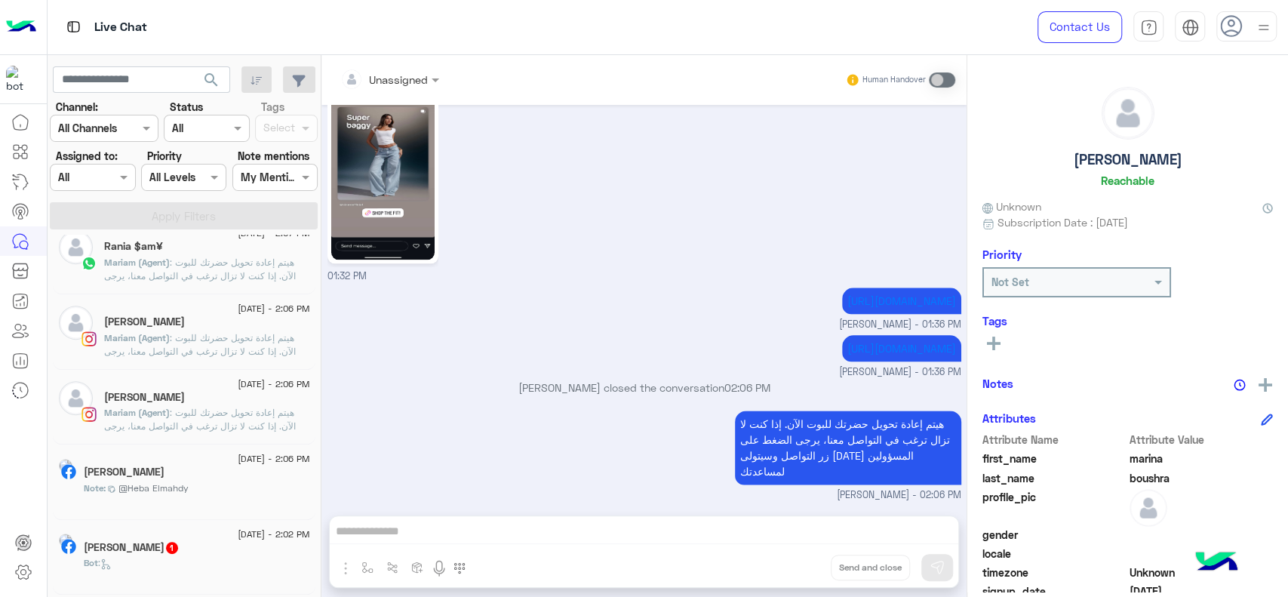
click at [231, 472] on div "[PERSON_NAME]" at bounding box center [197, 474] width 226 height 16
click at [172, 482] on span "@Heba Elmahdy" at bounding box center [153, 488] width 70 height 14
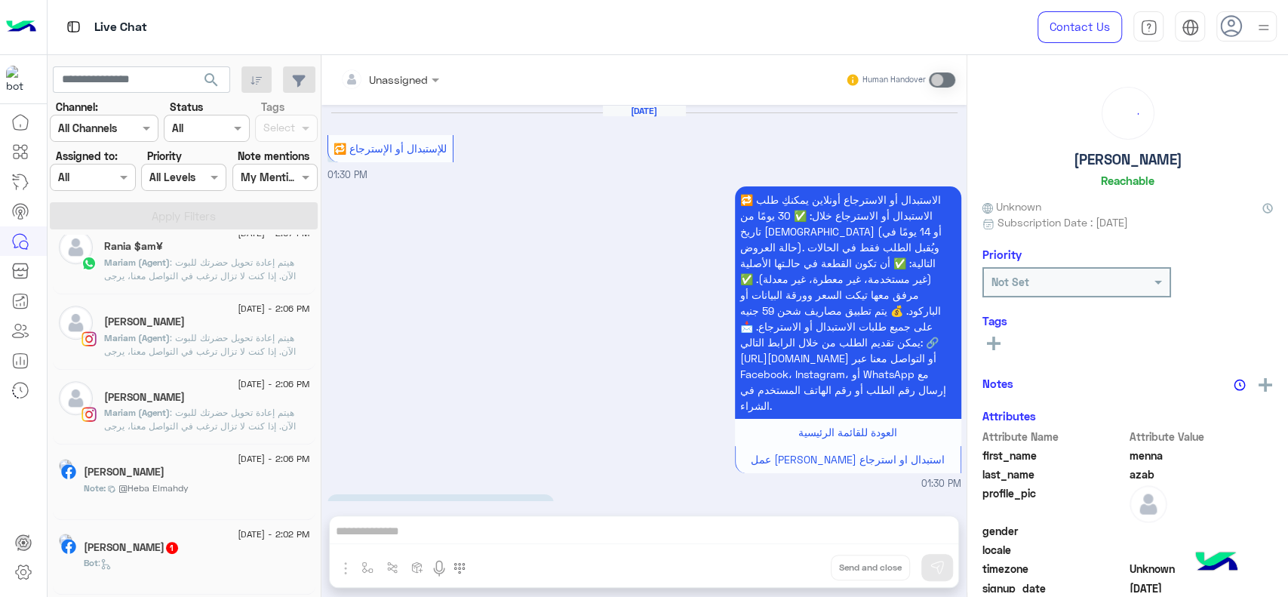
scroll to position [1595, 0]
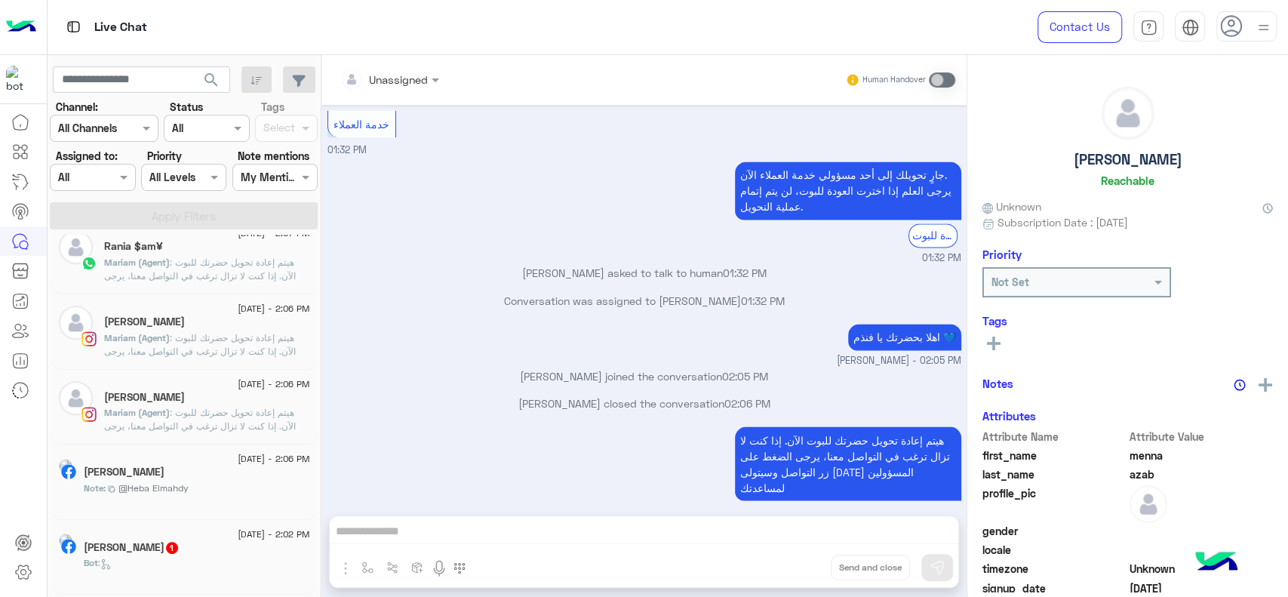
click at [172, 482] on span "@Heba Elmahdy" at bounding box center [153, 488] width 70 height 14
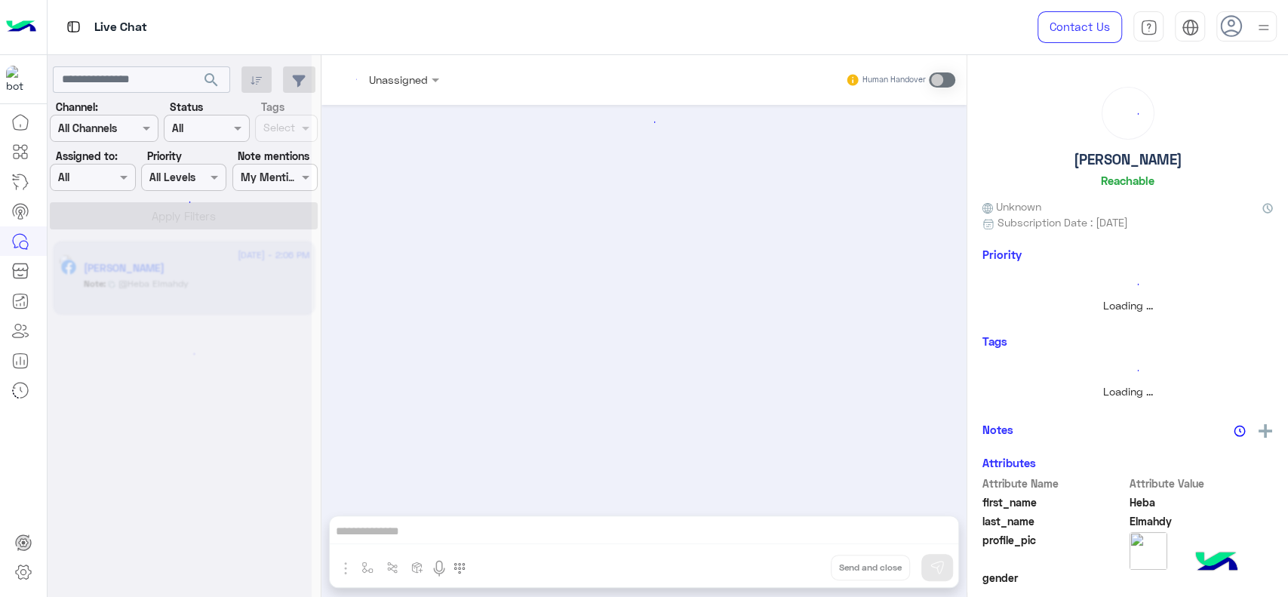
click at [275, 175] on div at bounding box center [180, 304] width 264 height 597
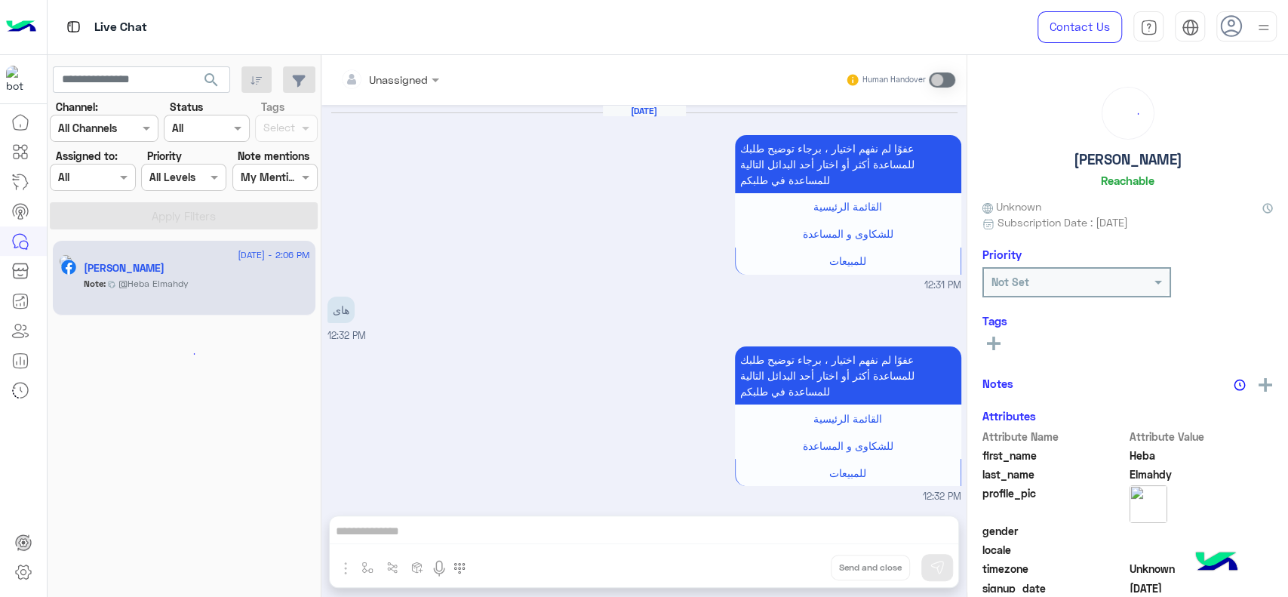
scroll to position [1819, 0]
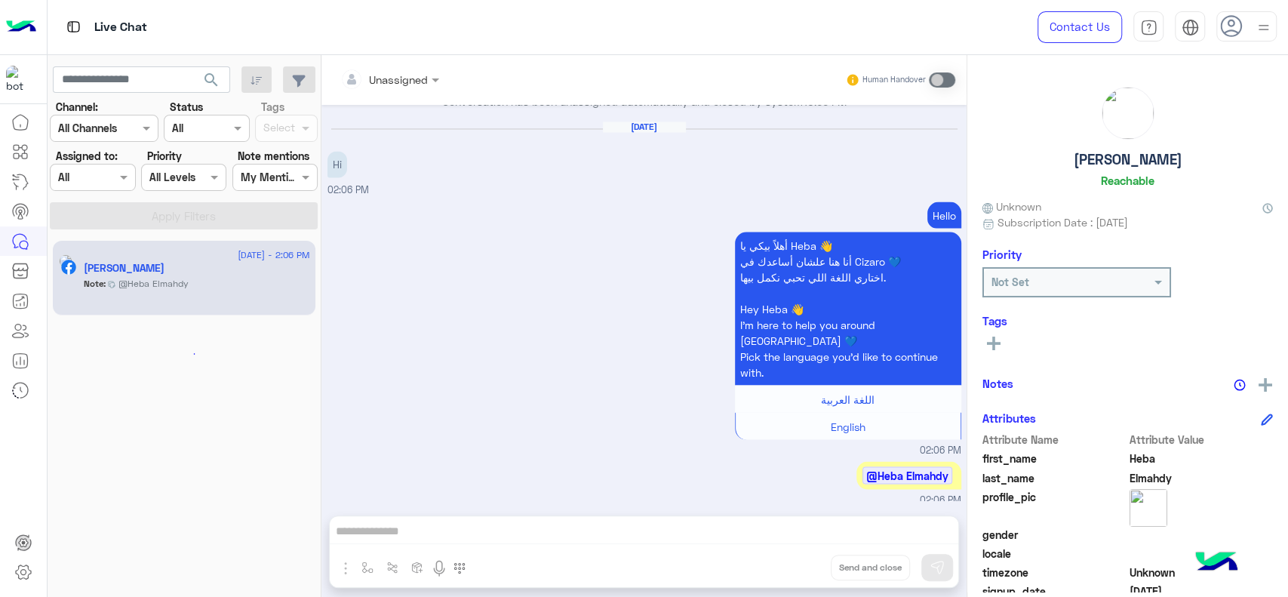
click at [514, 531] on div "Unassigned Human Handover [DATE] عفوًا لم نفهم اختيار ، برجاء توضيح طلبك للمساع…" at bounding box center [643, 329] width 645 height 548
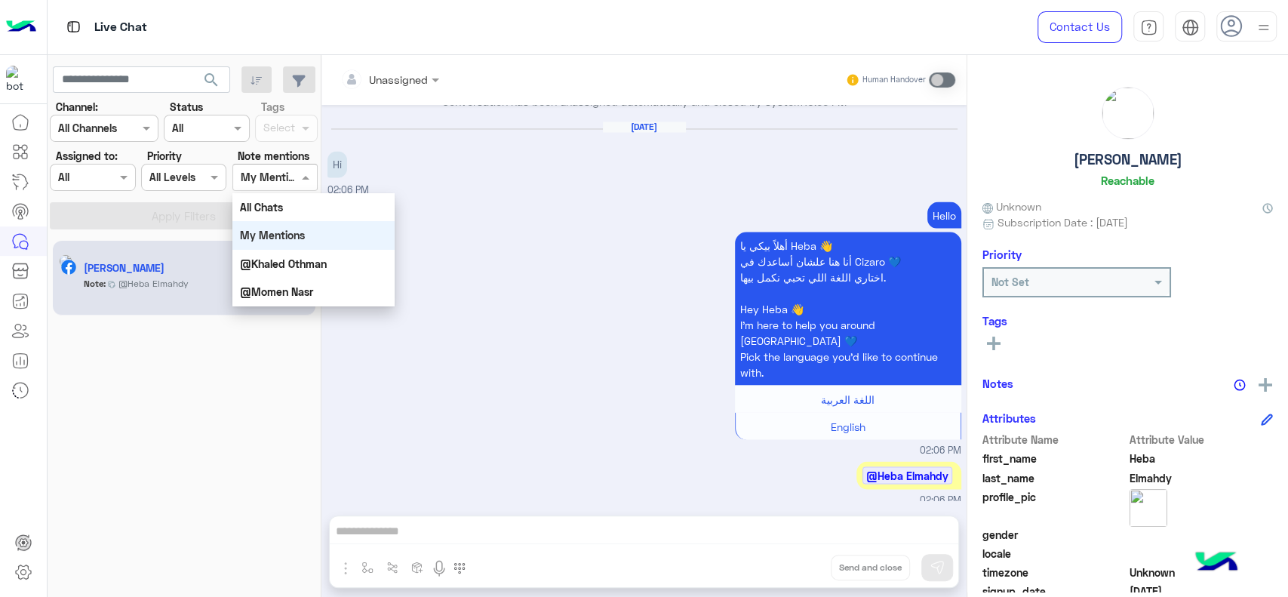
click at [290, 178] on div at bounding box center [275, 176] width 84 height 17
click at [300, 211] on div "All Chats" at bounding box center [313, 207] width 162 height 28
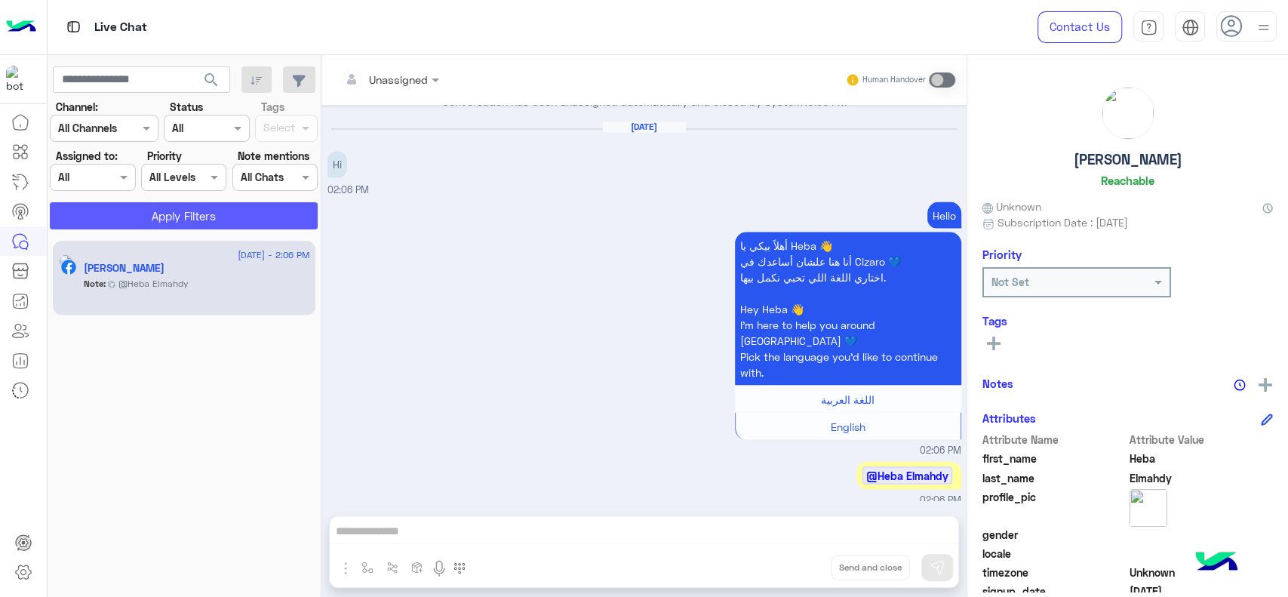
click at [300, 211] on button "Apply Filters" at bounding box center [184, 215] width 268 height 27
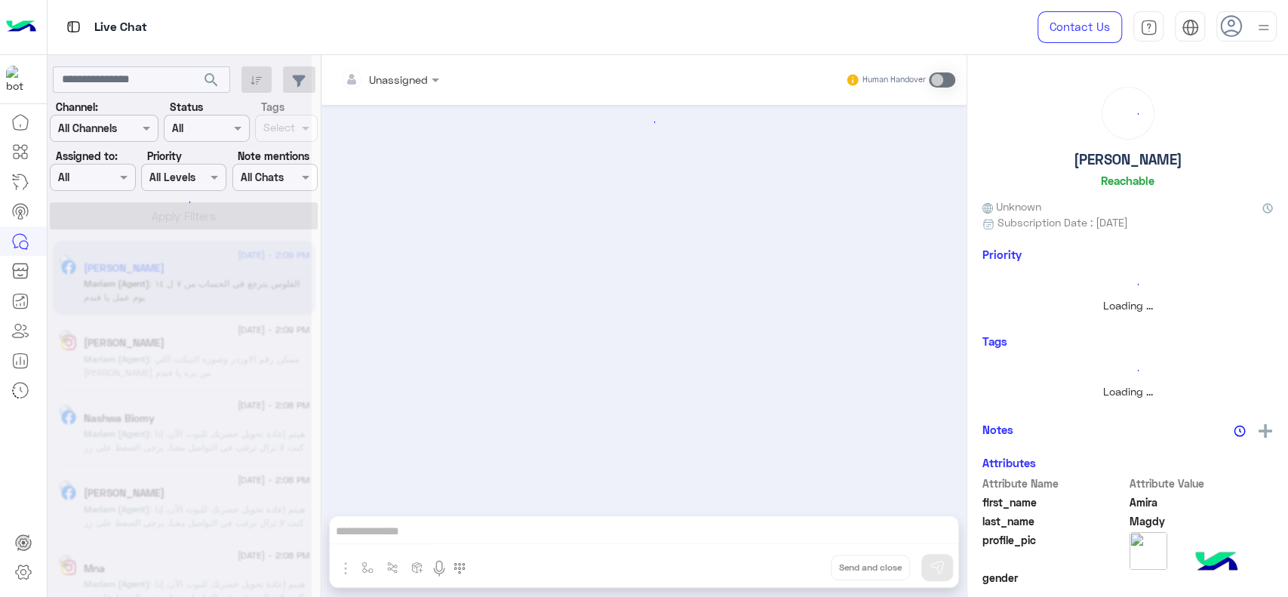
scroll to position [1025, 0]
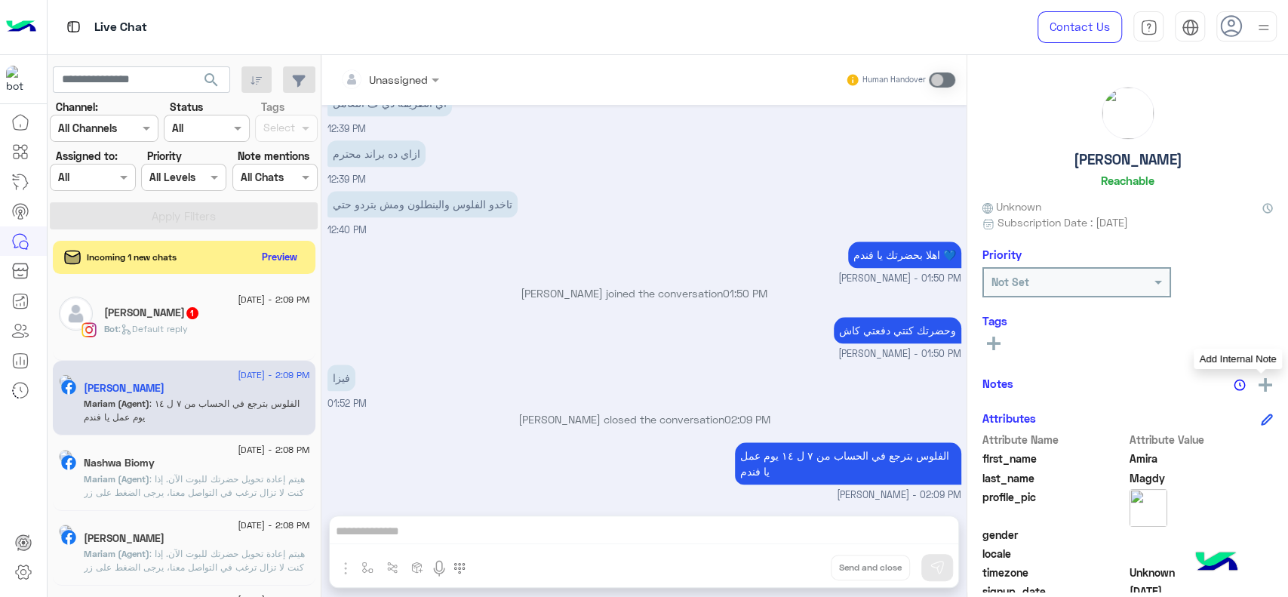
click at [1260, 385] on img at bounding box center [1266, 385] width 14 height 14
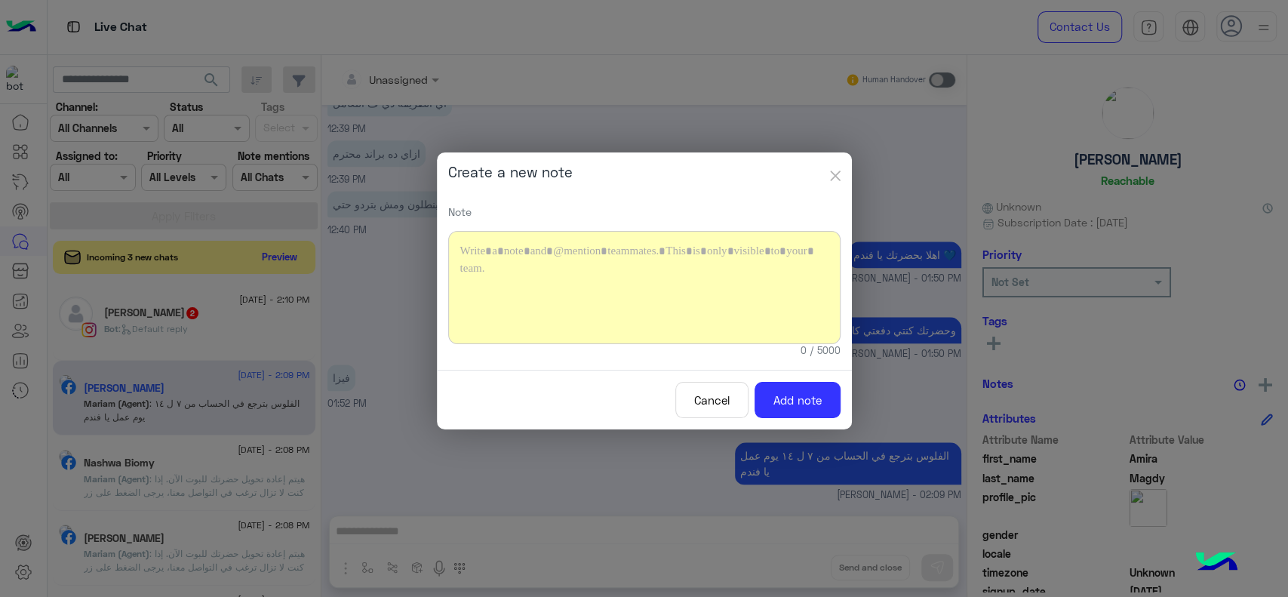
click at [838, 174] on img "button" at bounding box center [835, 176] width 11 height 11
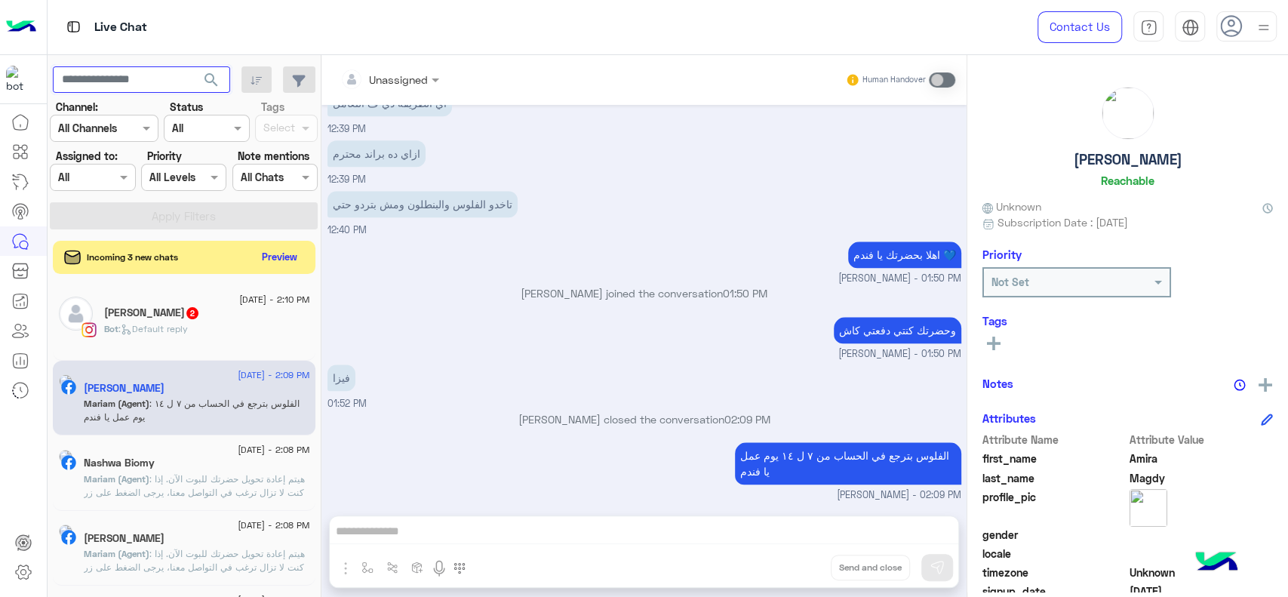
click at [165, 88] on input "text" at bounding box center [141, 79] width 177 height 27
type input "**********"
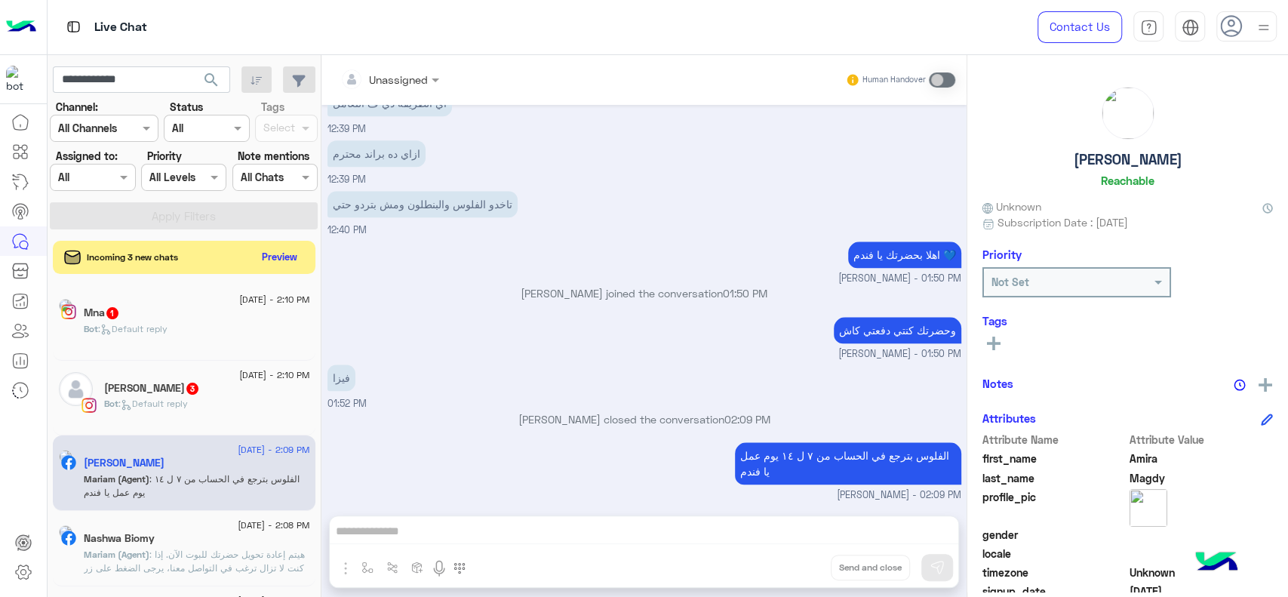
click at [211, 81] on span "search" at bounding box center [211, 80] width 18 height 18
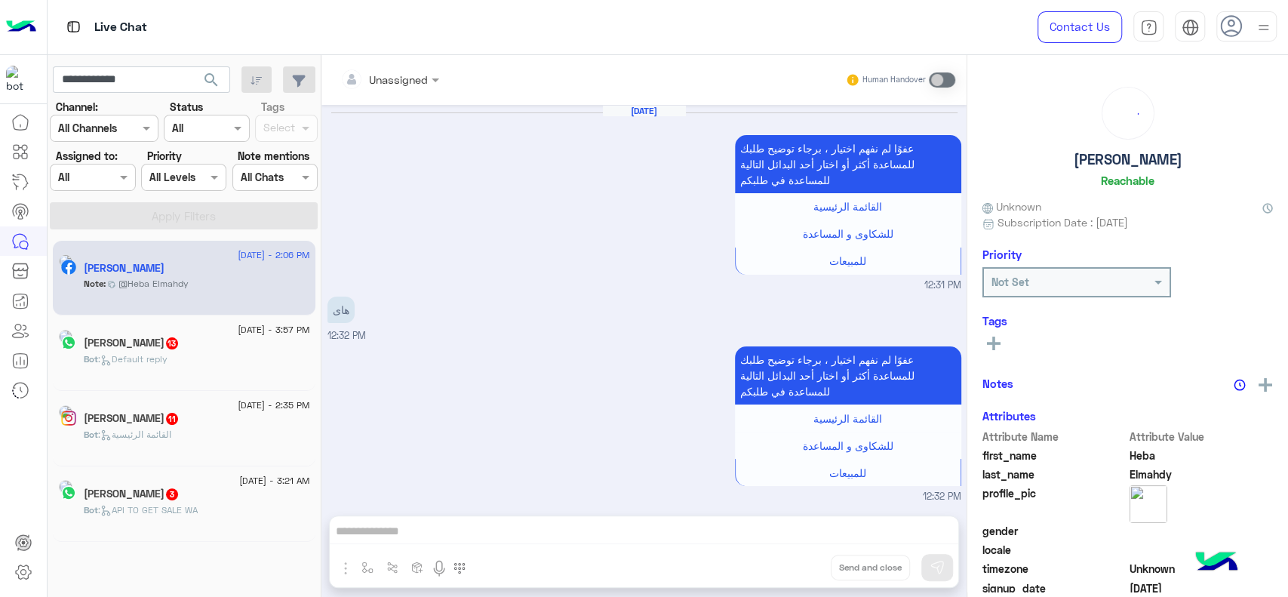
scroll to position [1819, 0]
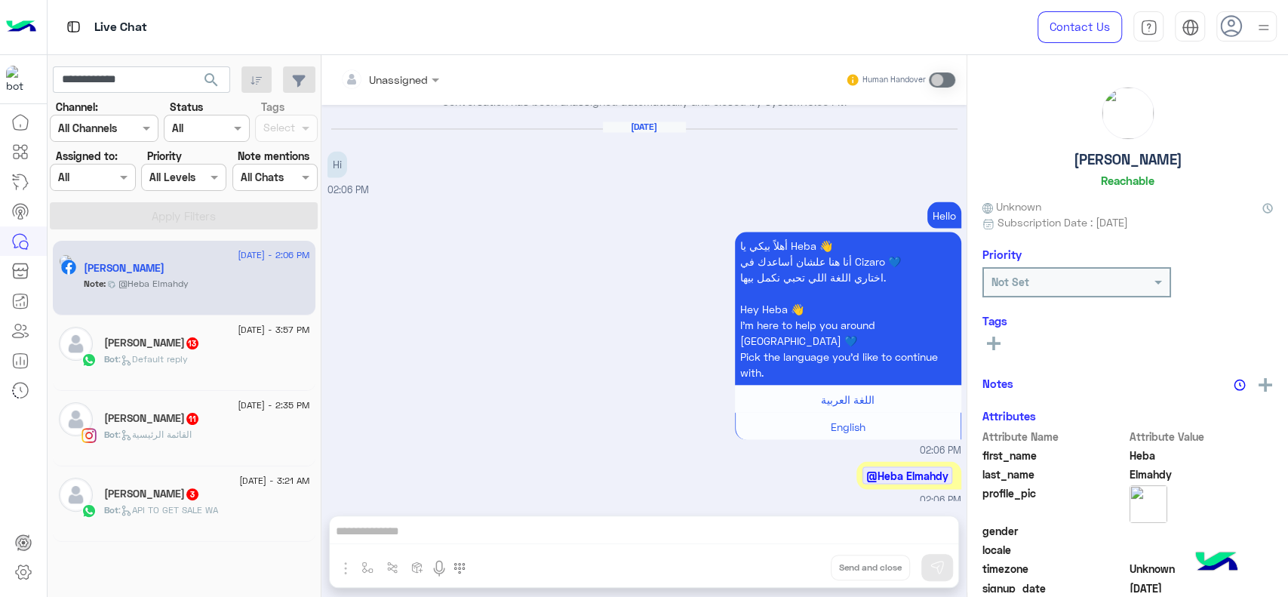
click at [211, 307] on div "[DATE] - 2:06 PM [PERSON_NAME] Note : @Heba Elmahdy" at bounding box center [184, 278] width 263 height 75
click at [550, 524] on div "Unassigned Human Handover [DATE] عفوًا لم نفهم اختيار ، برجاء توضيح طلبك للمساع…" at bounding box center [643, 329] width 645 height 548
click at [565, 541] on div "Unassigned Human Handover [DATE] عفوًا لم نفهم اختيار ، برجاء توضيح طلبك للمساع…" at bounding box center [643, 329] width 645 height 548
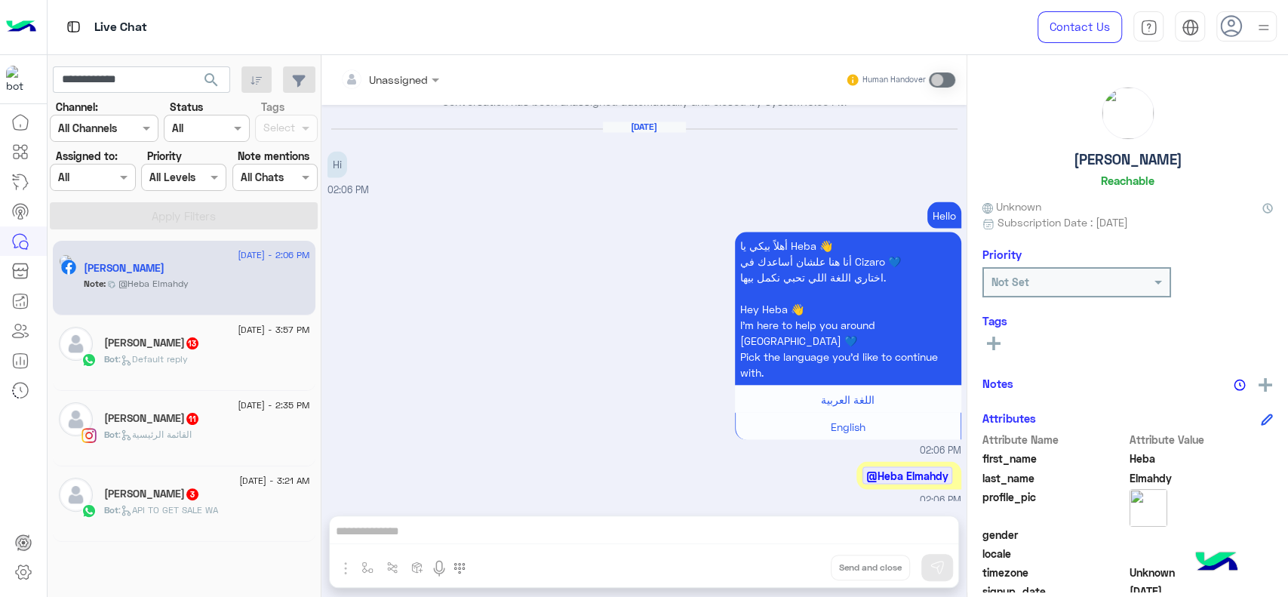
drag, startPoint x: 565, startPoint y: 541, endPoint x: 539, endPoint y: 522, distance: 31.8
click at [539, 522] on div "Unassigned Human Handover [DATE] عفوًا لم نفهم اختيار ، برجاء توضيح طلبك للمساع…" at bounding box center [643, 329] width 645 height 548
click at [1263, 387] on img at bounding box center [1266, 385] width 14 height 14
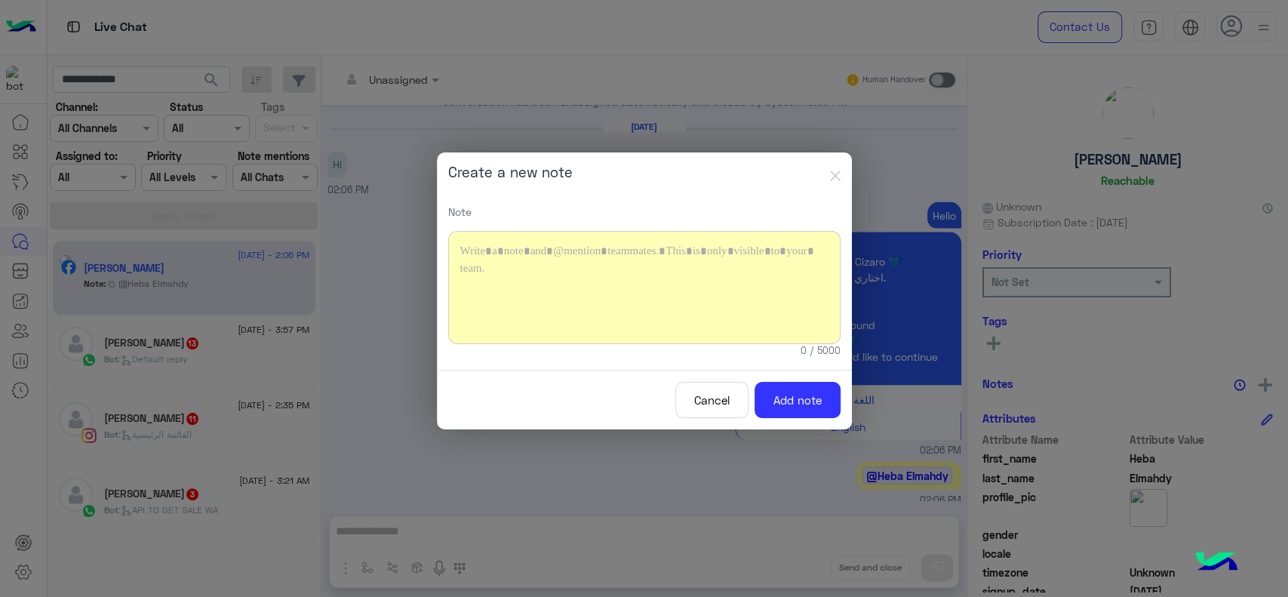
click at [683, 275] on div at bounding box center [644, 287] width 392 height 113
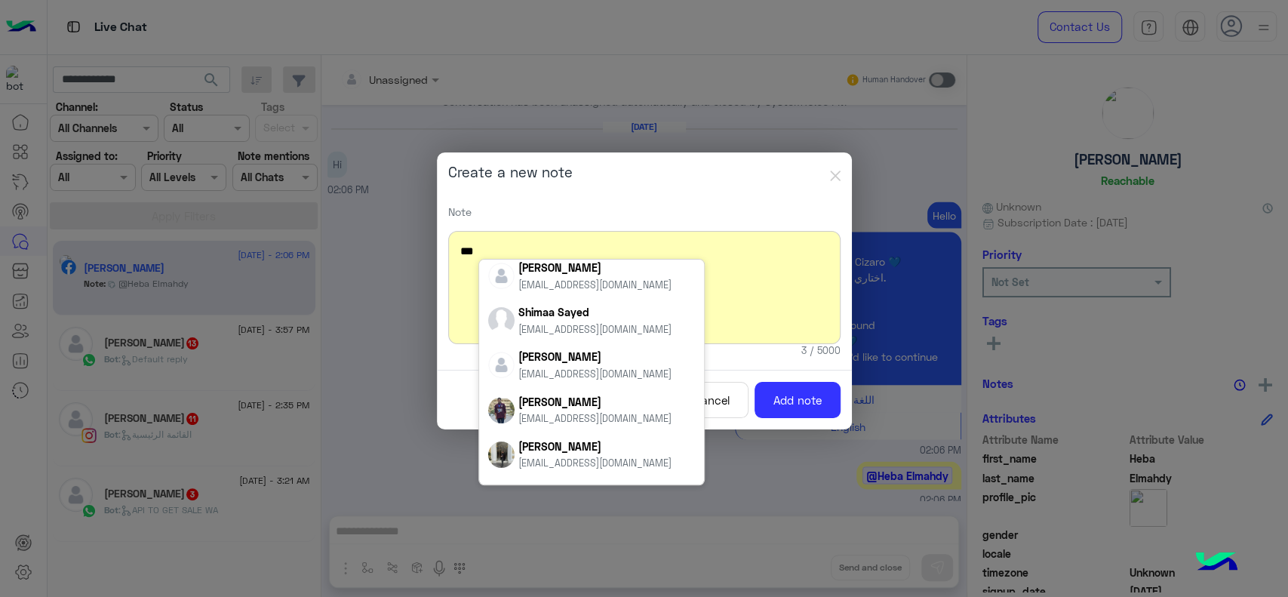
scroll to position [0, 0]
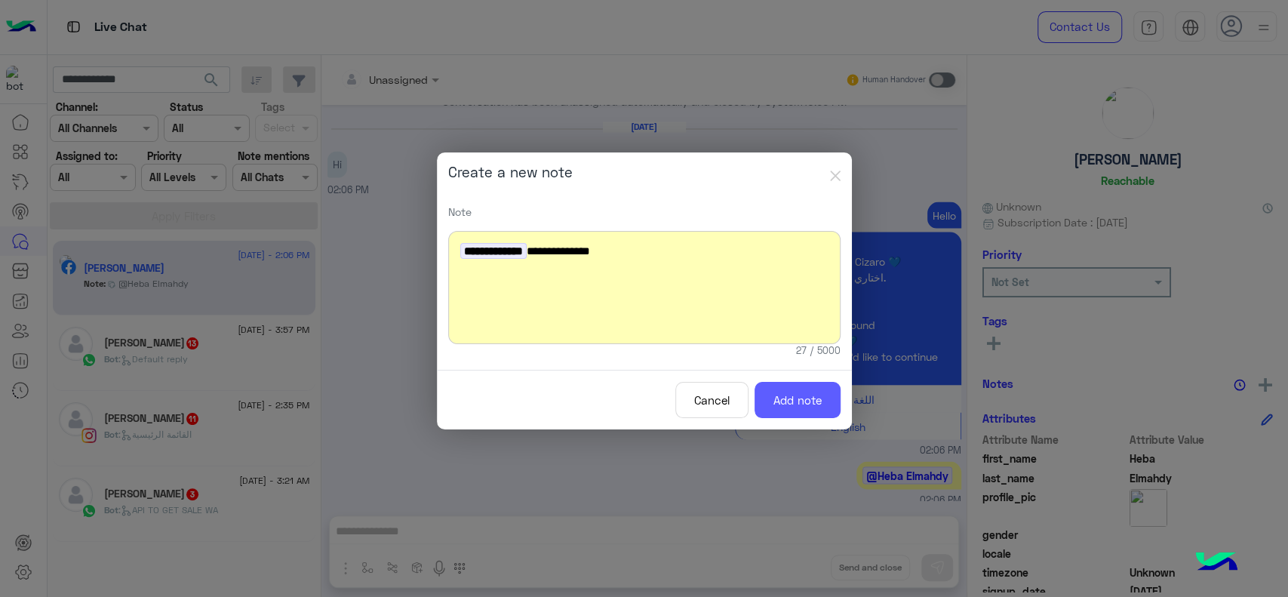
click at [788, 408] on button "Add note" at bounding box center [798, 400] width 86 height 37
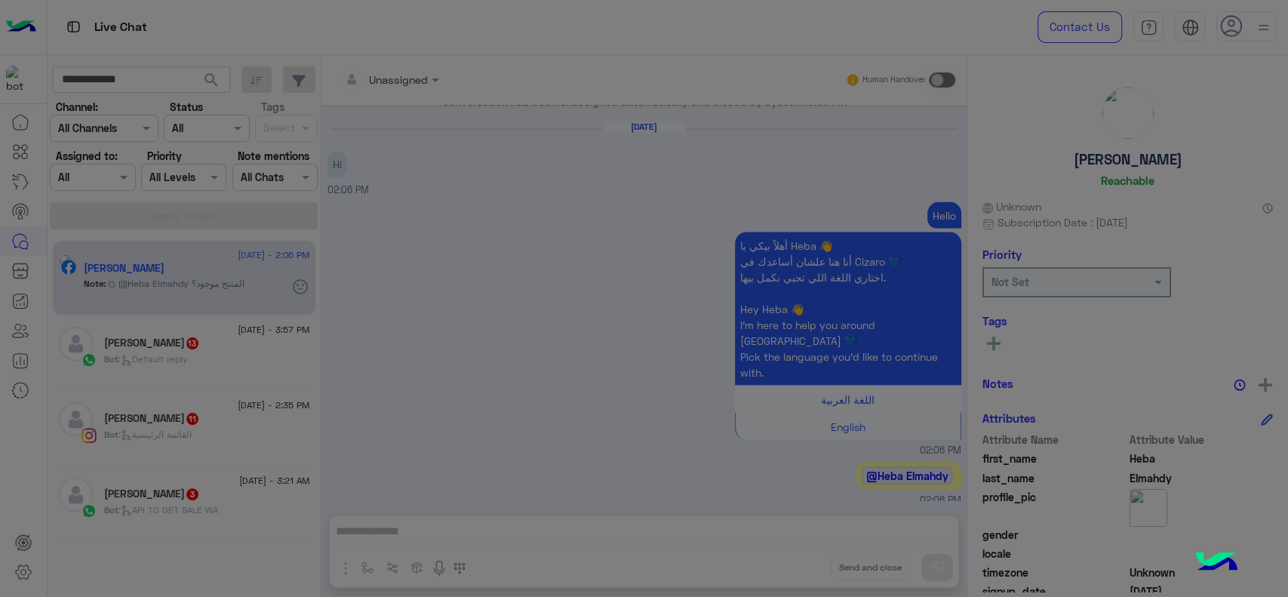
scroll to position [1897, 0]
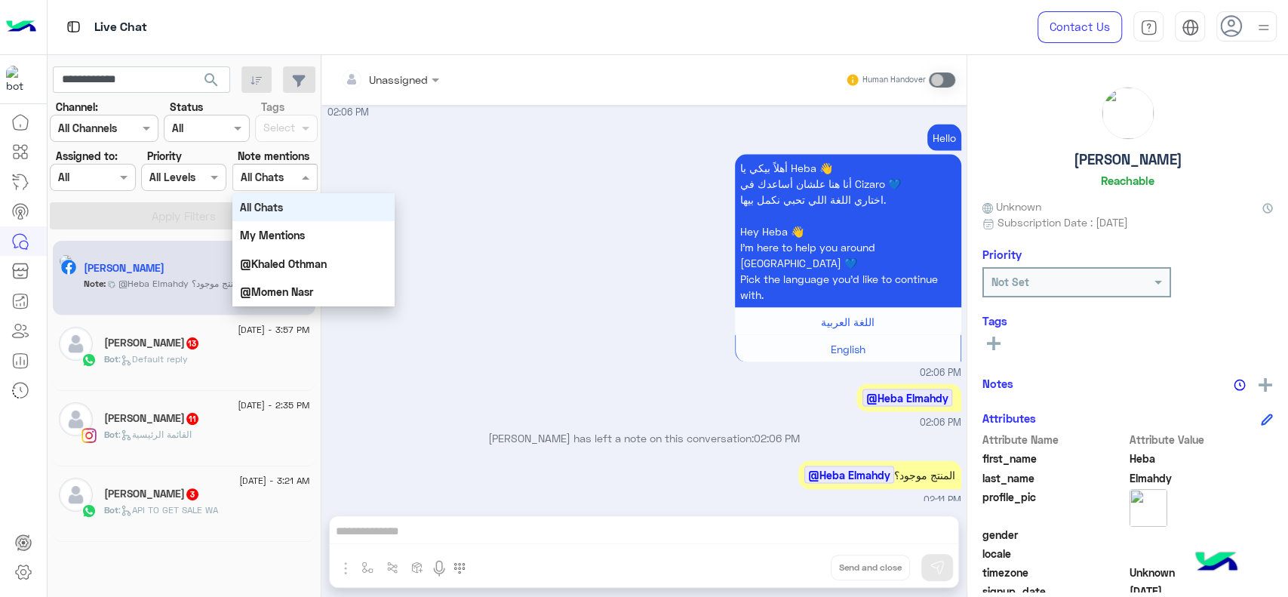
click at [266, 185] on div "Select All Chats" at bounding box center [274, 177] width 85 height 27
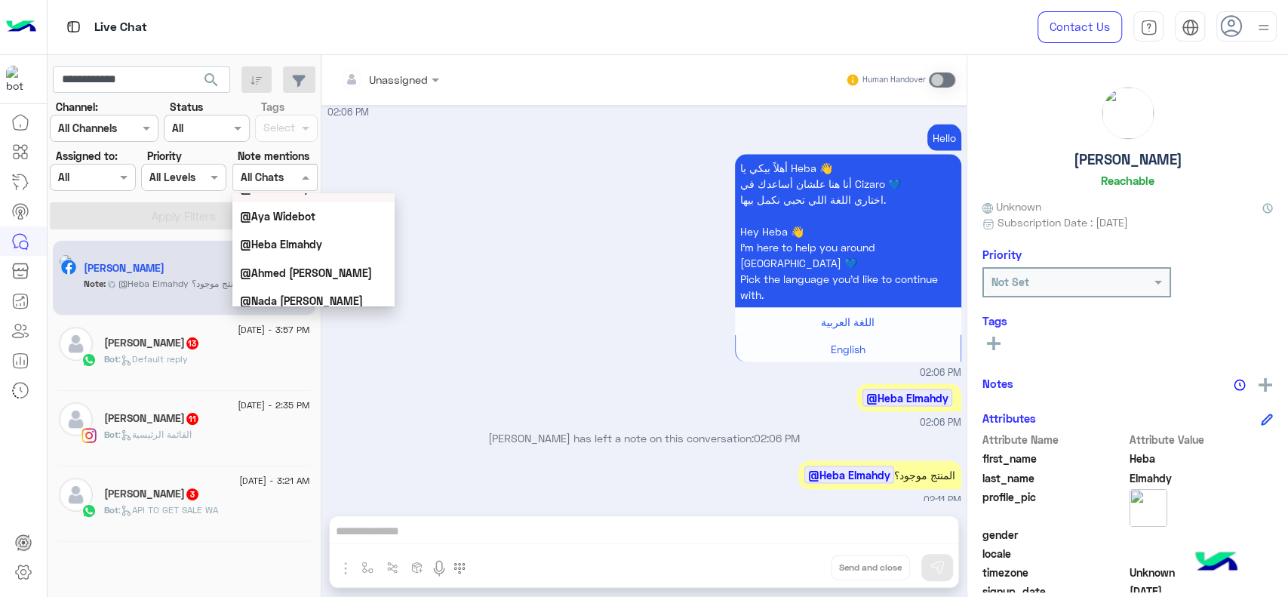
scroll to position [359, 0]
click at [302, 242] on b "@Heba Elmahdy" at bounding box center [281, 242] width 82 height 13
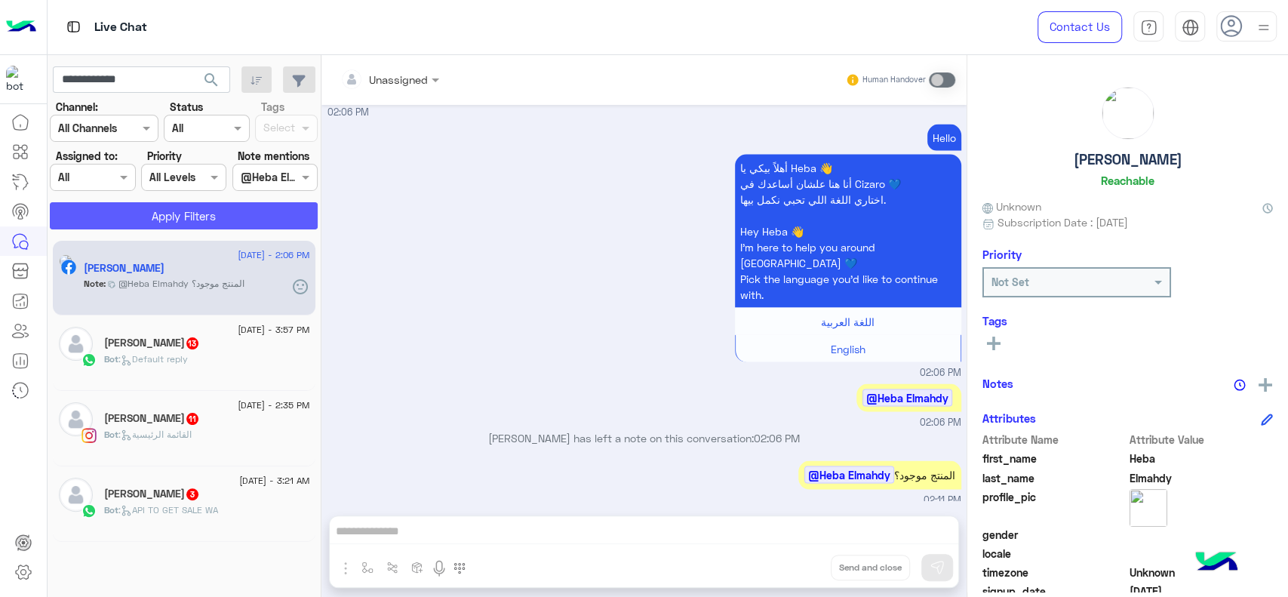
click at [259, 212] on button "Apply Filters" at bounding box center [184, 215] width 268 height 27
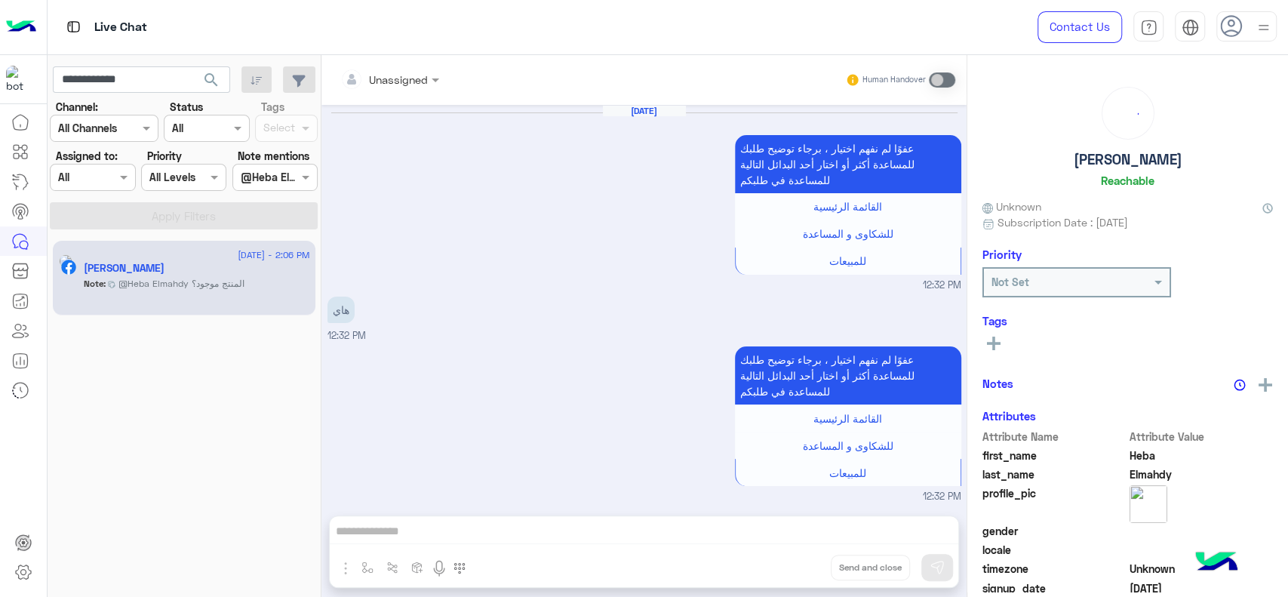
scroll to position [1686, 0]
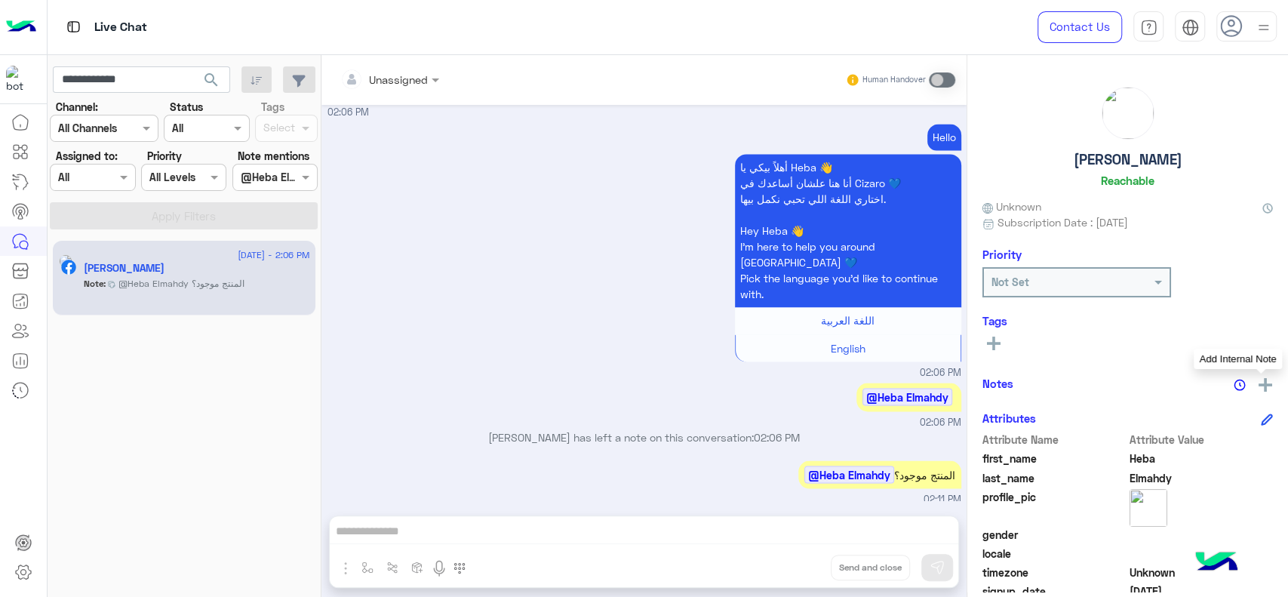
click at [1262, 383] on img at bounding box center [1266, 385] width 14 height 14
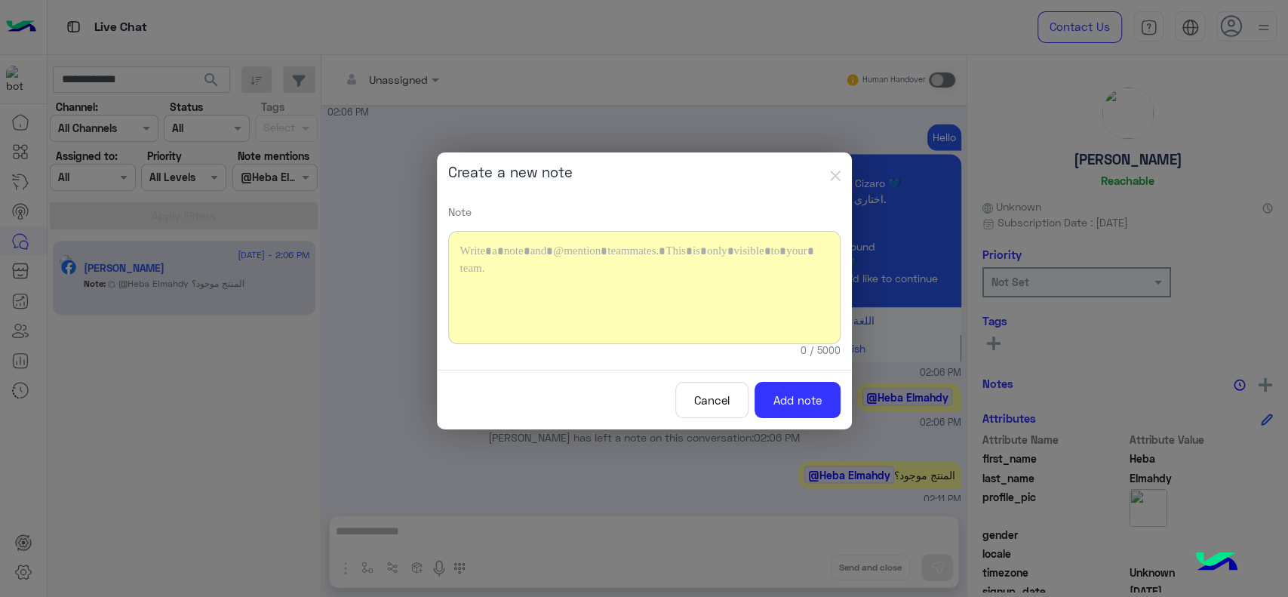
click at [679, 275] on div at bounding box center [644, 287] width 392 height 113
click at [718, 403] on button "Cancel" at bounding box center [711, 400] width 73 height 37
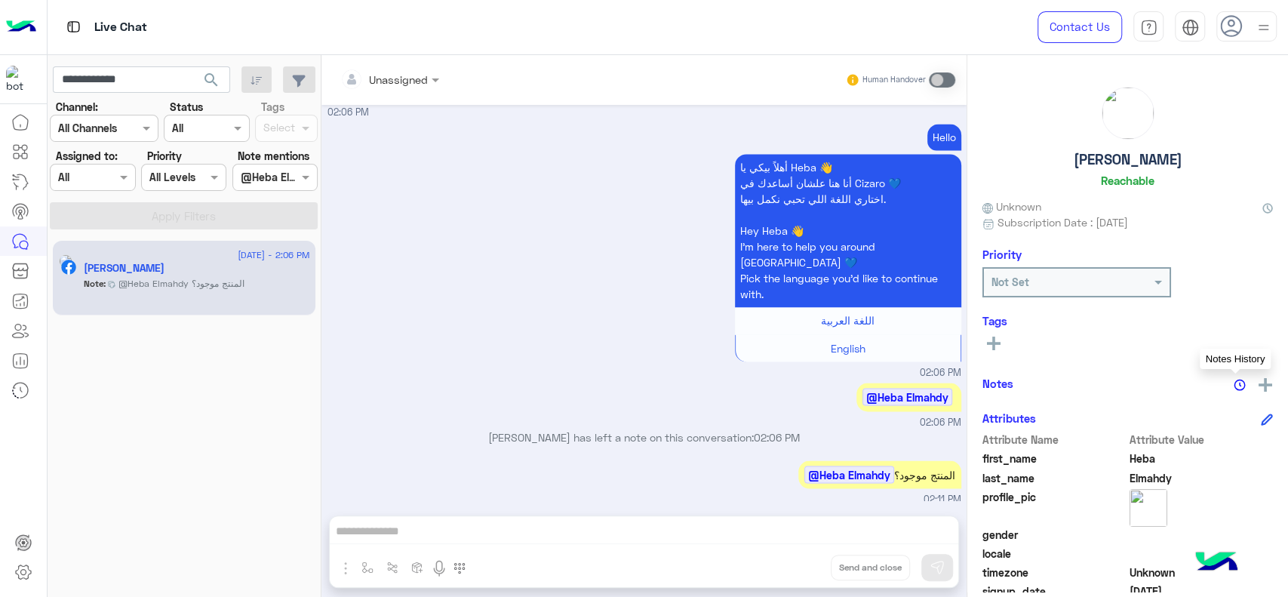
click at [1234, 386] on img at bounding box center [1240, 385] width 12 height 12
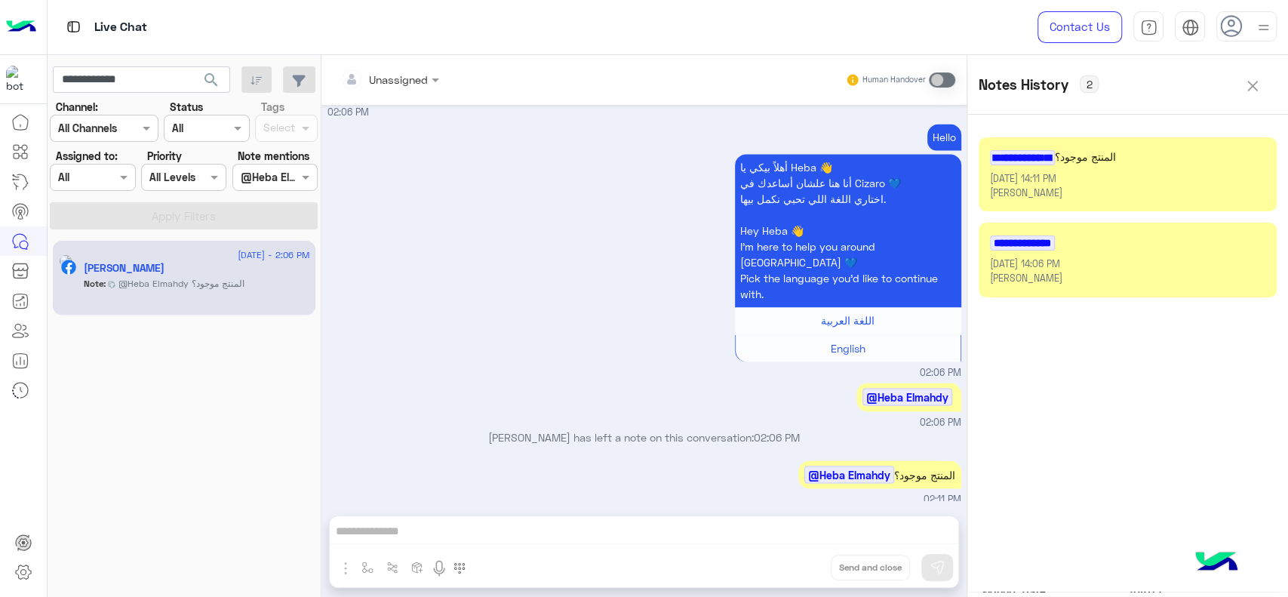
click at [1154, 186] on div "[PERSON_NAME]" at bounding box center [1127, 193] width 275 height 14
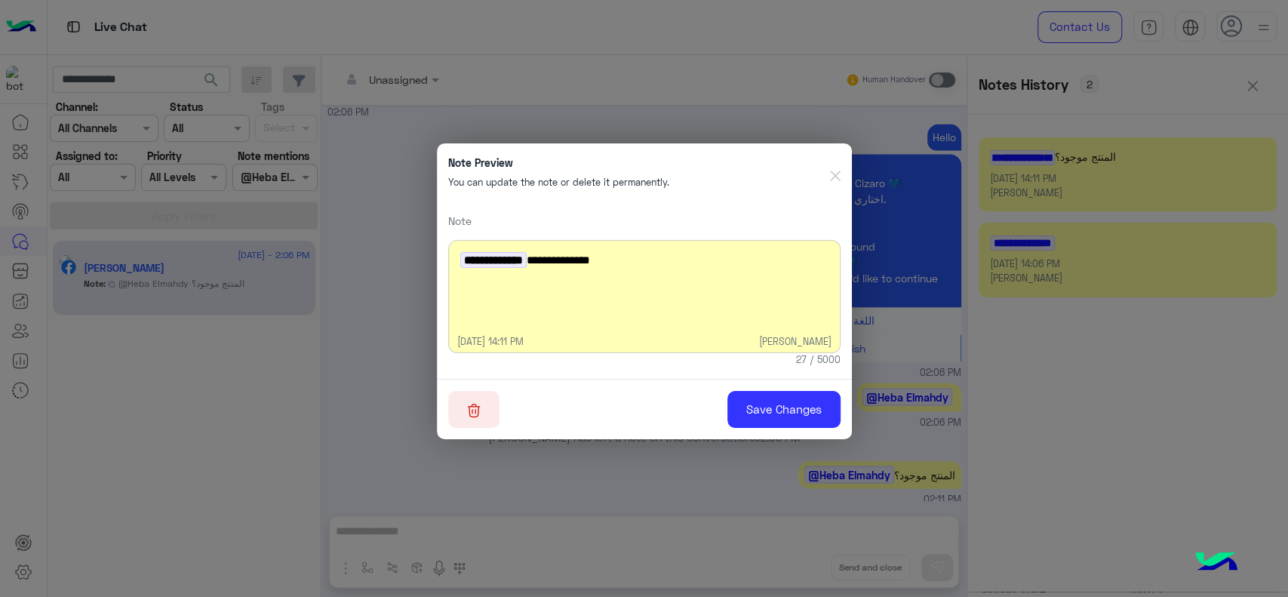
click at [470, 405] on img "button" at bounding box center [474, 410] width 14 height 15
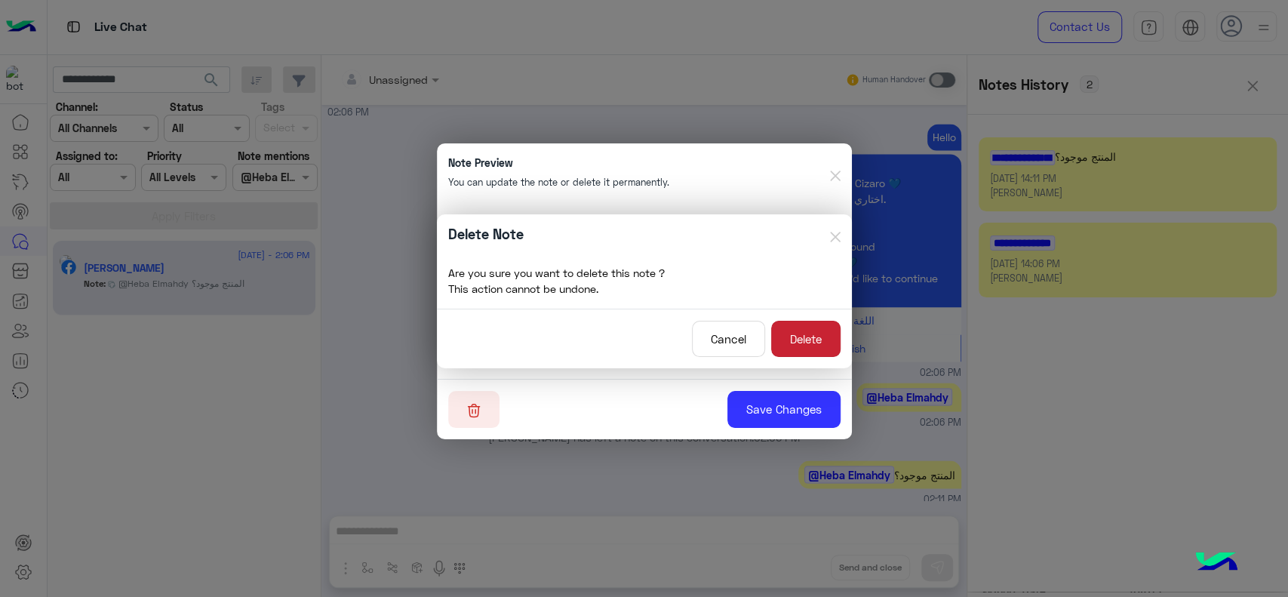
click at [793, 323] on button "Delete" at bounding box center [805, 339] width 69 height 37
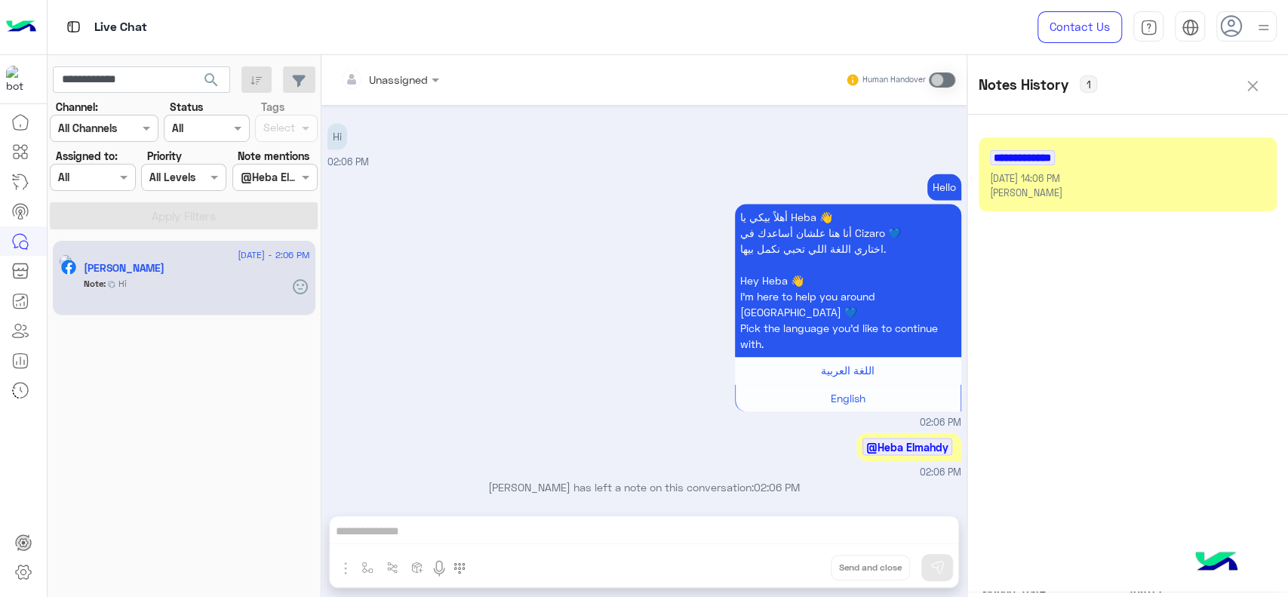
scroll to position [1713, 0]
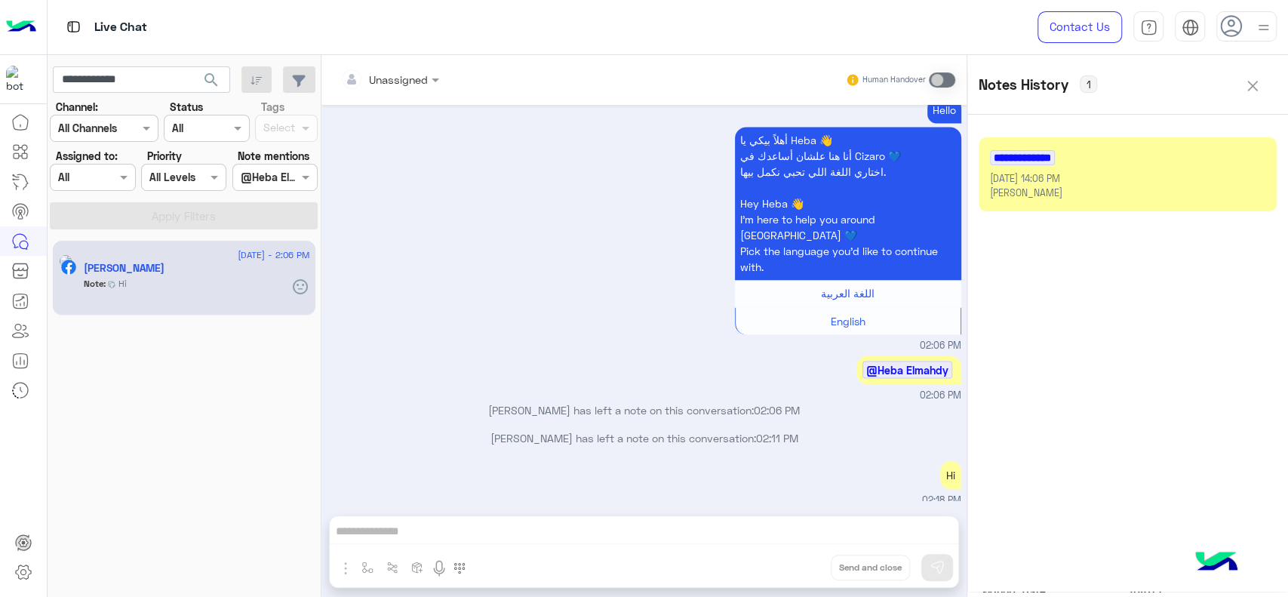
click at [1259, 88] on button at bounding box center [1252, 84] width 48 height 37
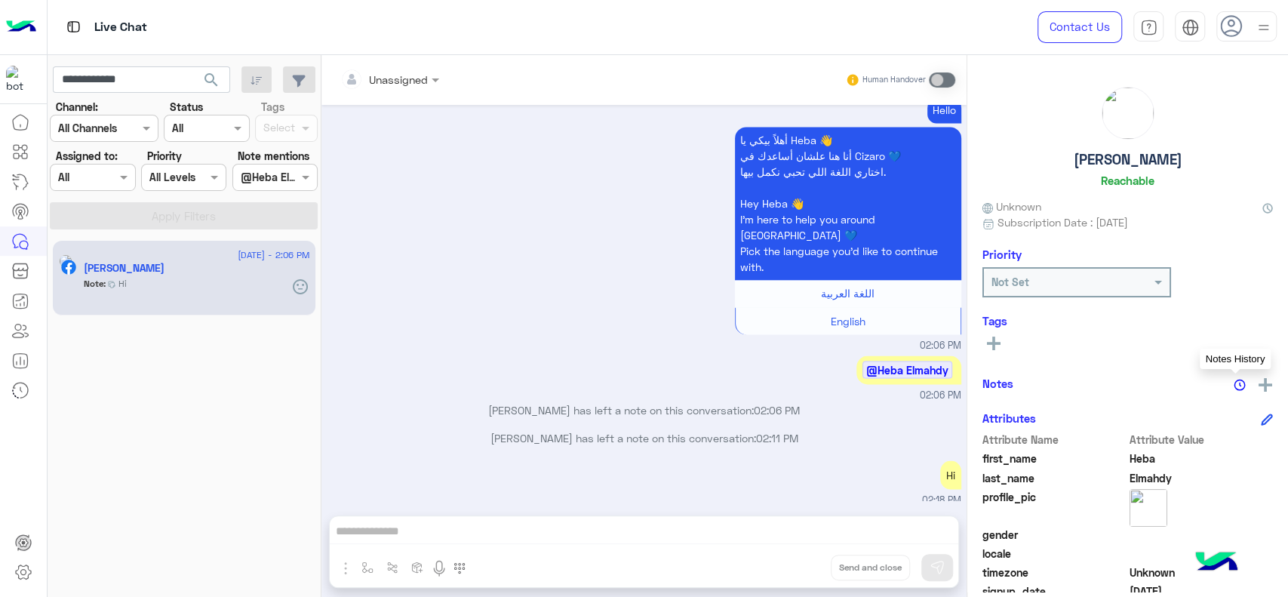
click at [290, 190] on div "Select @Heba Elmahdy" at bounding box center [274, 177] width 85 height 27
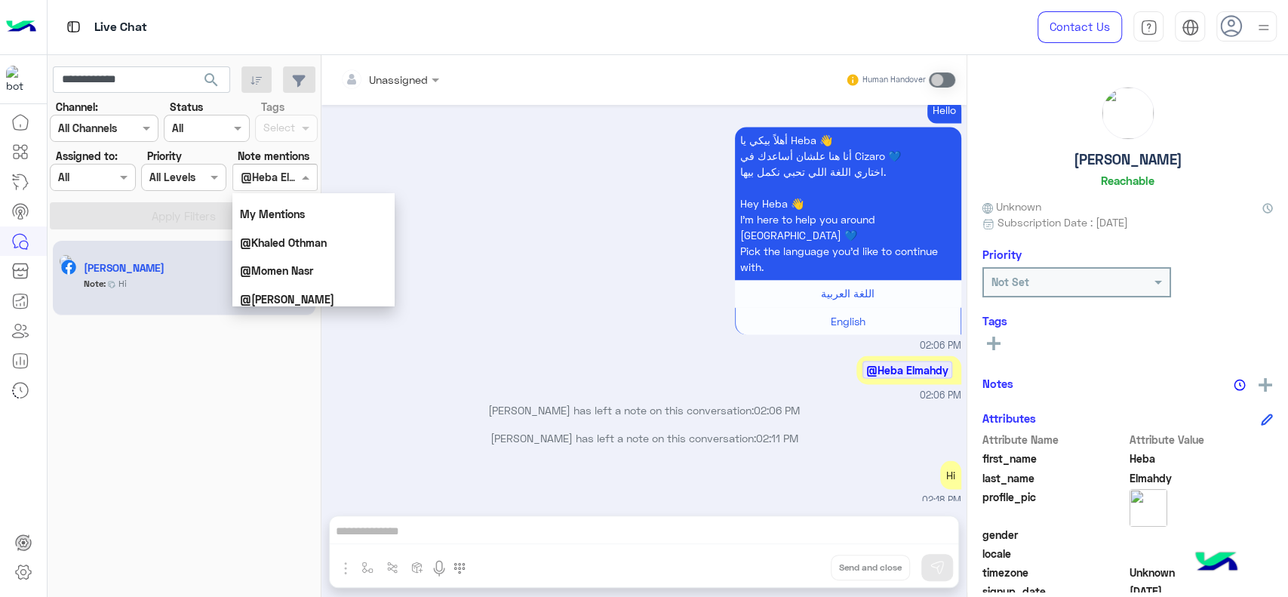
scroll to position [0, 0]
click at [287, 227] on div "My Mentions" at bounding box center [313, 235] width 162 height 28
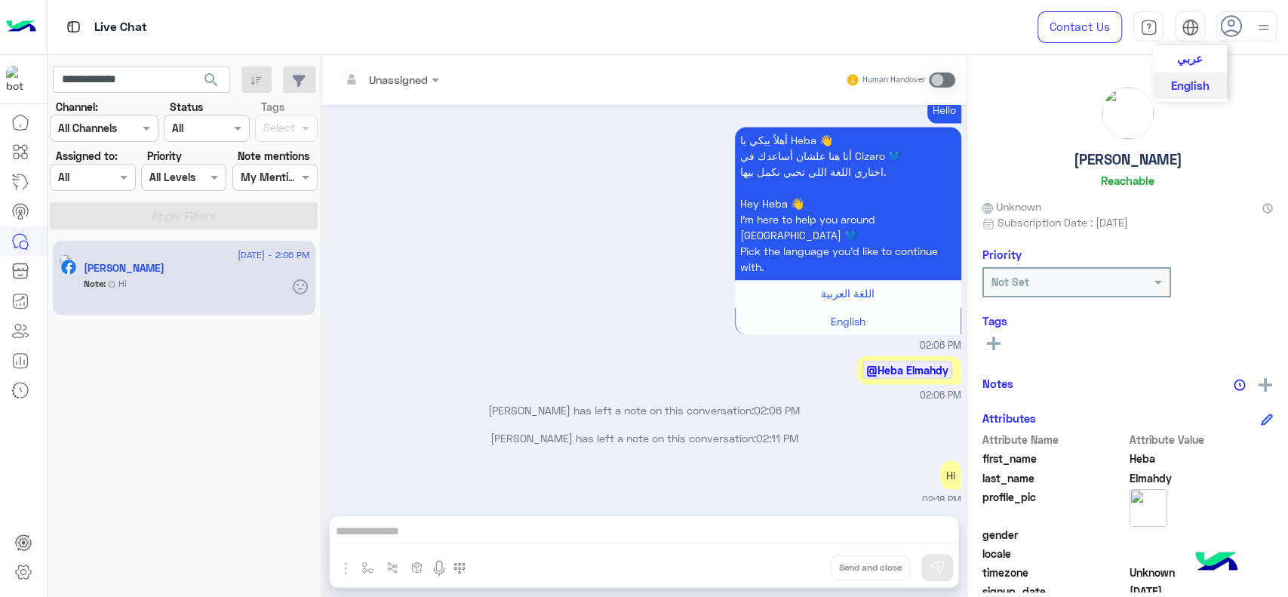
click at [1189, 34] on img at bounding box center [1190, 27] width 17 height 17
click at [1189, 65] on button "عربي" at bounding box center [1190, 58] width 74 height 26
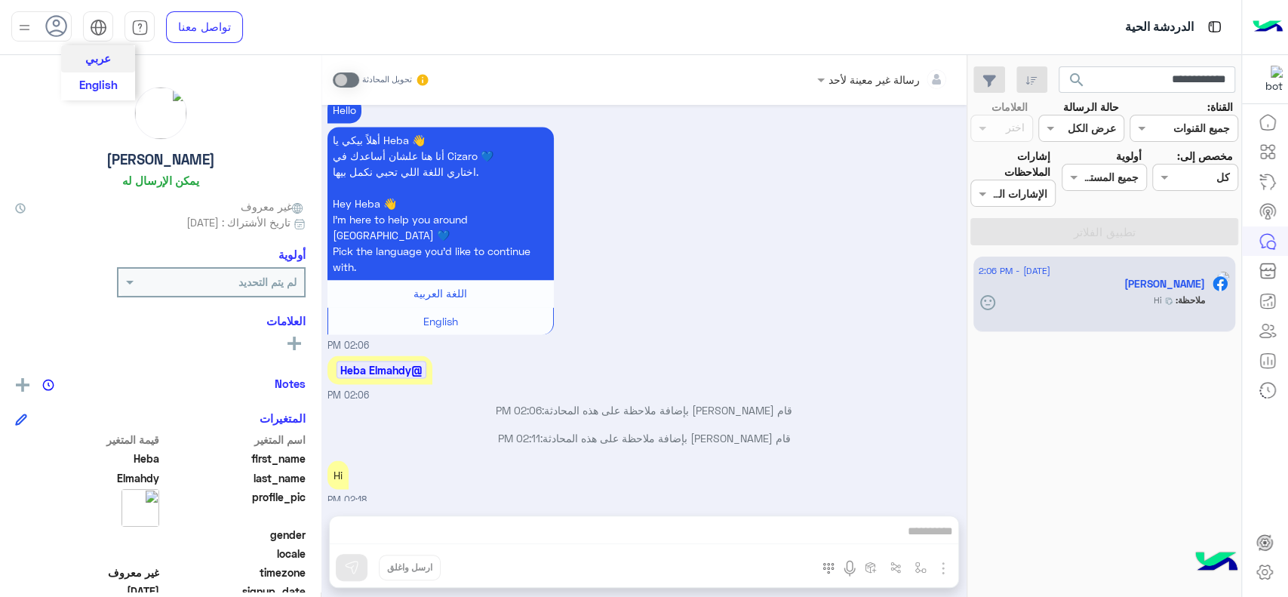
click at [98, 84] on span "English" at bounding box center [98, 85] width 38 height 14
